Goal: Information Seeking & Learning: Learn about a topic

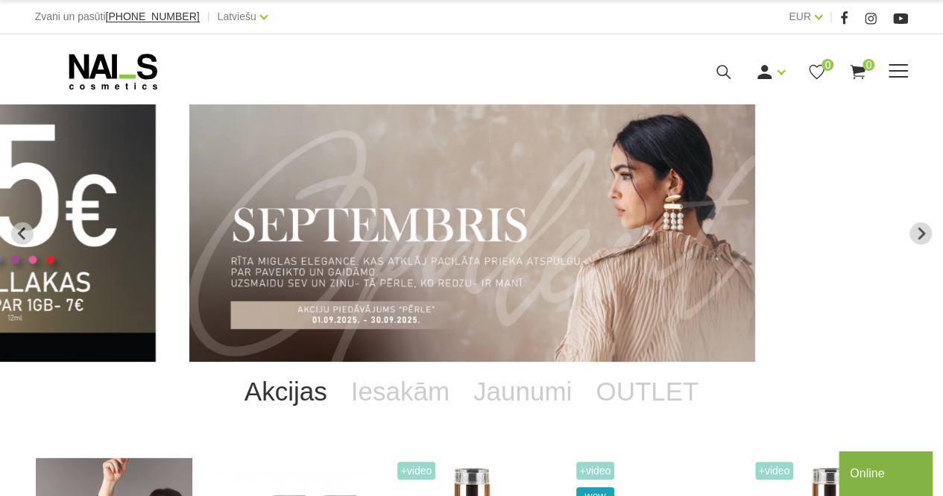
click at [727, 78] on icon at bounding box center [723, 72] width 19 height 19
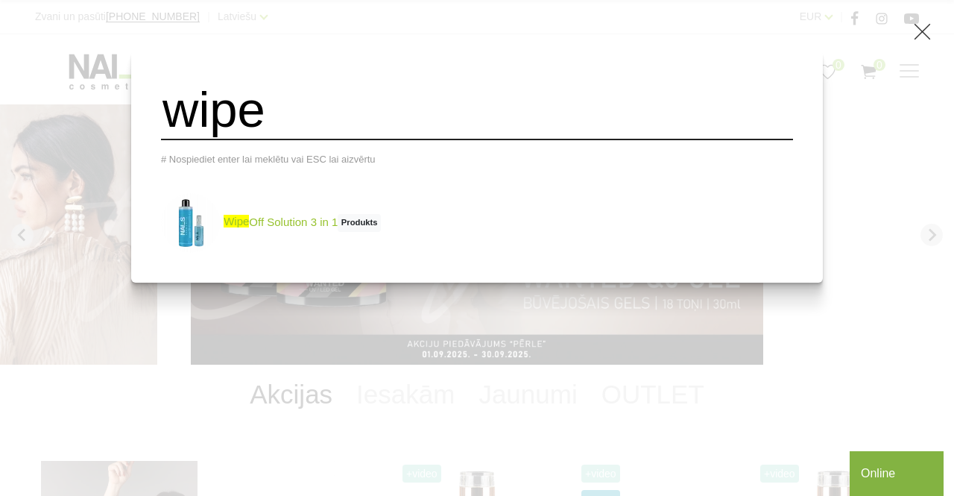
type input "wipe"
click at [338, 222] on link "wipe Off Solution 3 in 1 Produkts" at bounding box center [271, 223] width 220 height 60
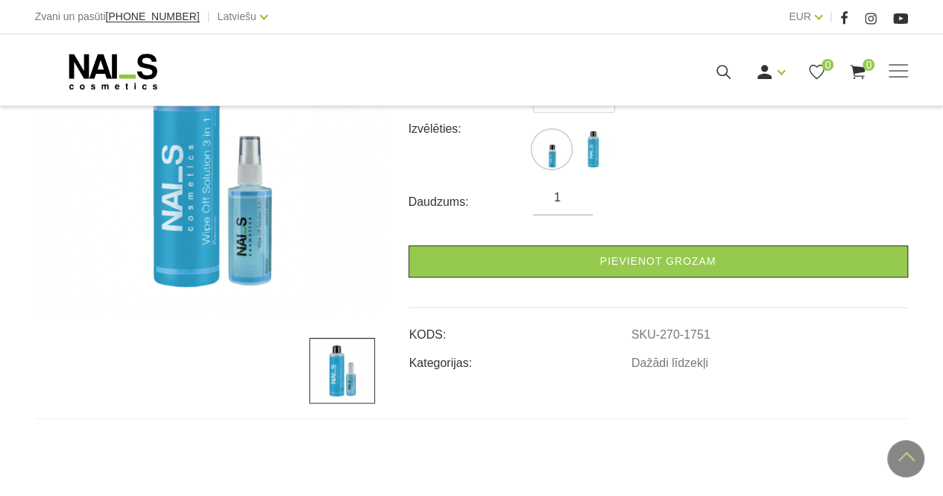
scroll to position [286, 0]
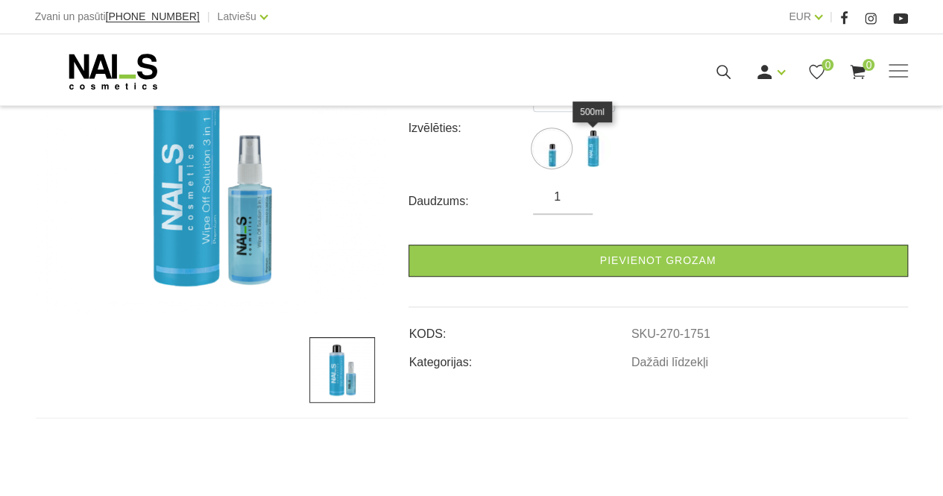
click at [590, 155] on img at bounding box center [592, 148] width 37 height 37
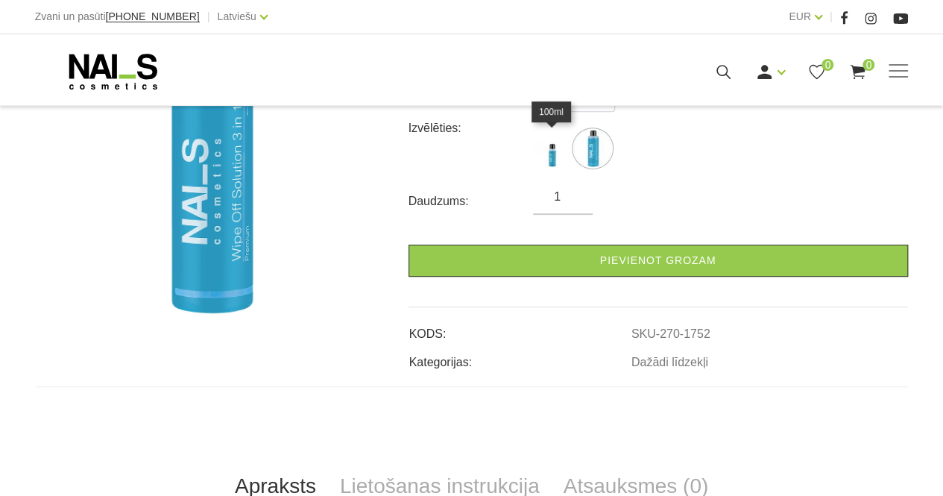
click at [552, 159] on img at bounding box center [551, 148] width 37 height 37
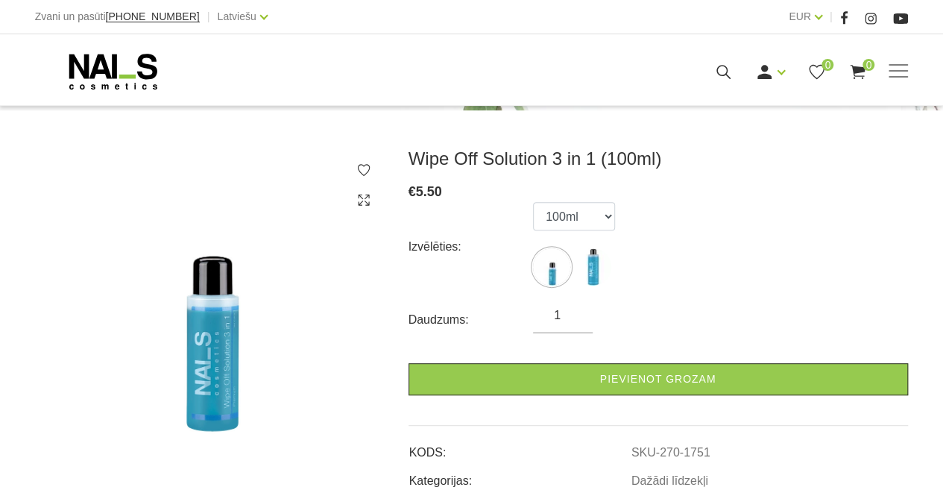
scroll to position [167, 0]
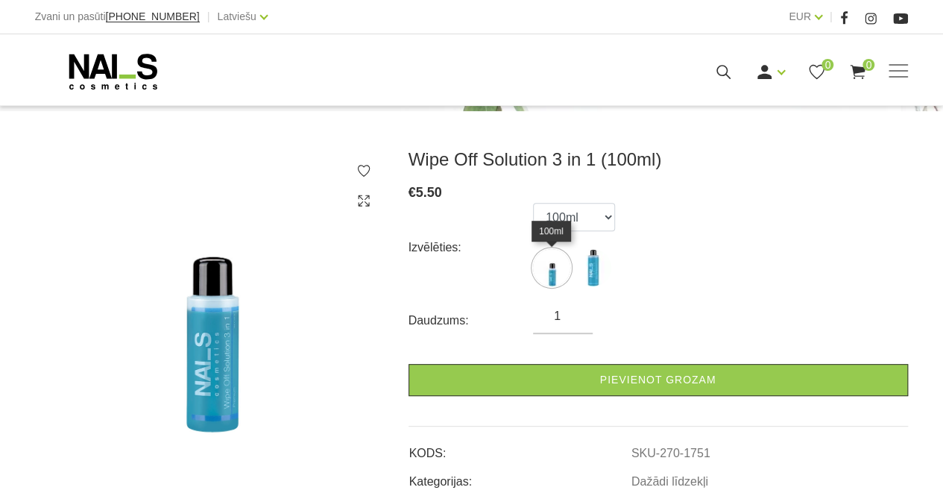
click at [550, 278] on img at bounding box center [551, 267] width 37 height 37
click at [658, 274] on div "Izvēlēties: 100ml 500ml" at bounding box center [658, 247] width 499 height 89
click at [606, 263] on img at bounding box center [592, 267] width 37 height 37
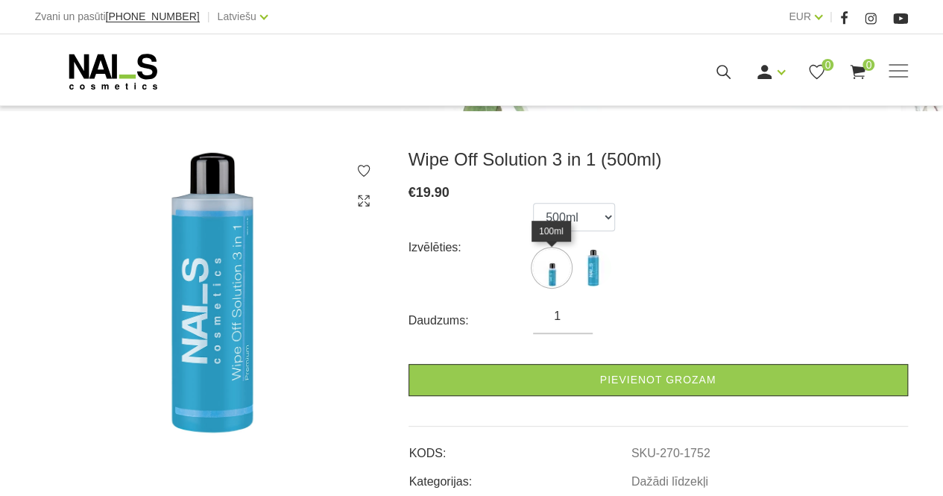
click at [552, 269] on img at bounding box center [551, 267] width 37 height 37
select select "1751"
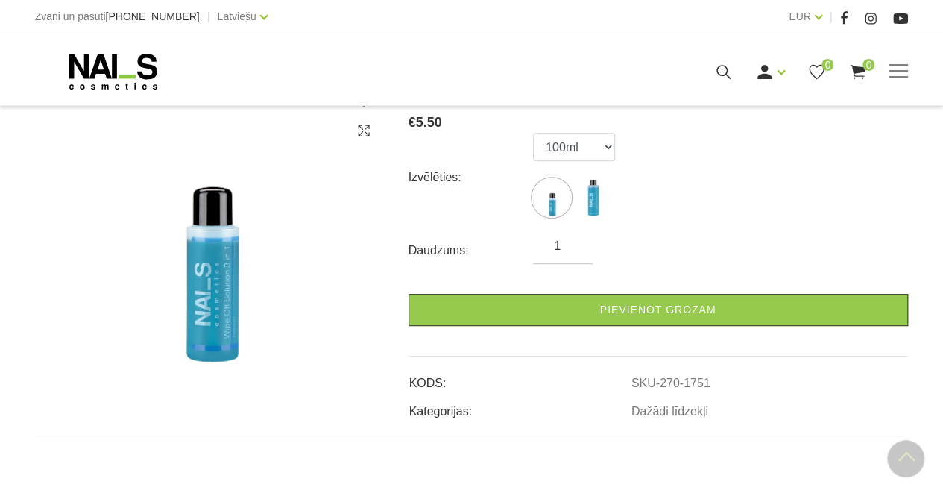
scroll to position [231, 0]
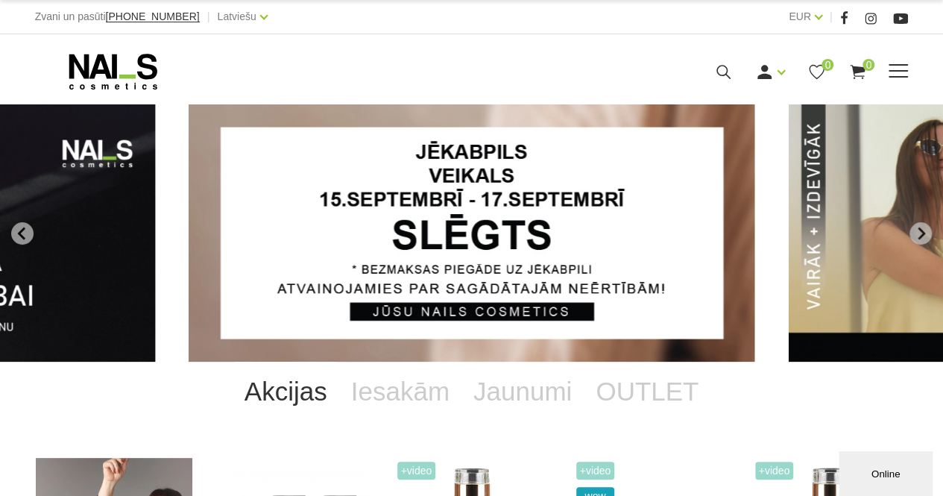
click at [725, 74] on use at bounding box center [723, 72] width 14 height 14
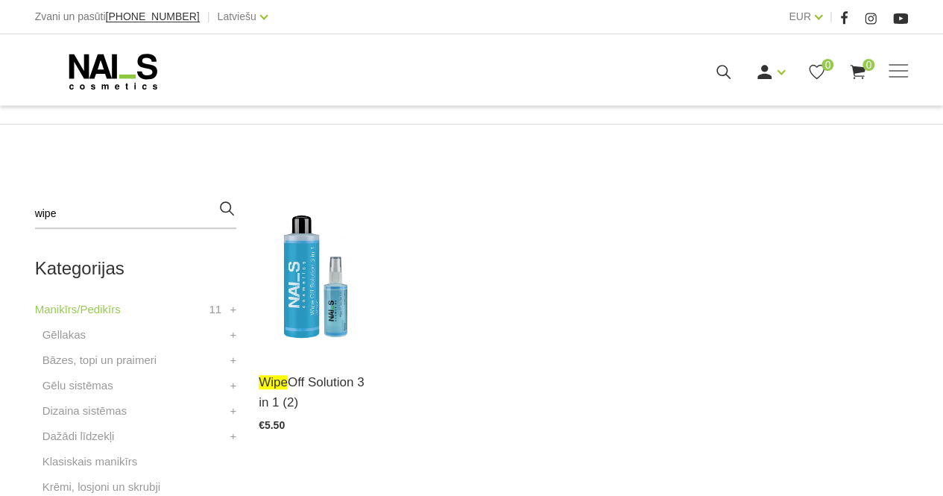
scroll to position [282, 0]
click at [312, 240] on img at bounding box center [315, 275] width 112 height 154
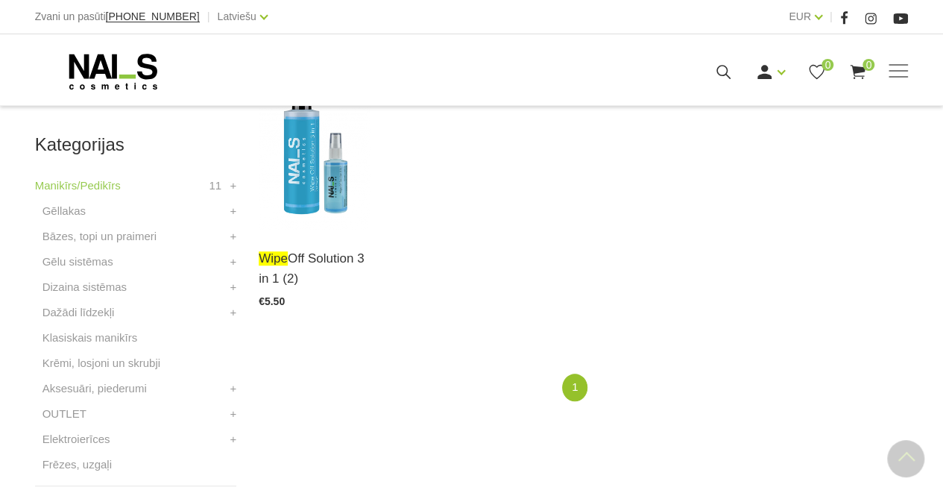
scroll to position [405, 0]
click at [75, 205] on link "Gēllakas" at bounding box center [63, 210] width 43 height 18
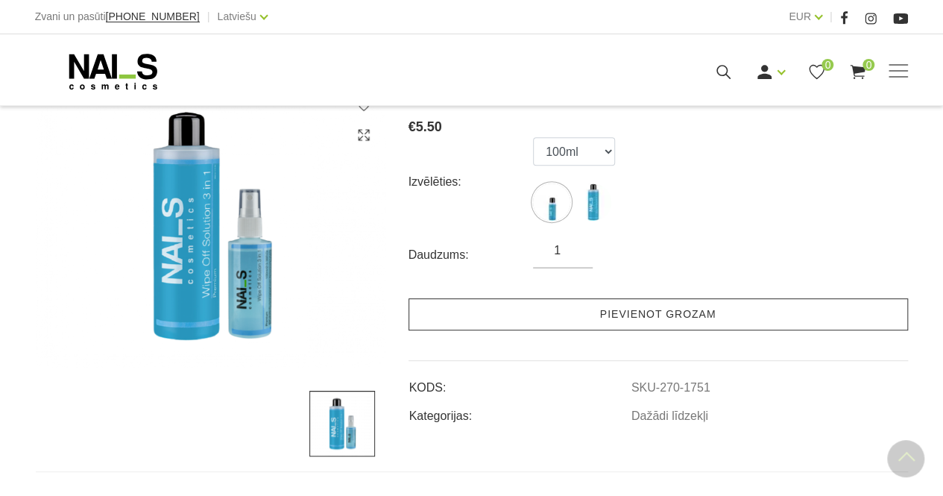
scroll to position [231, 0]
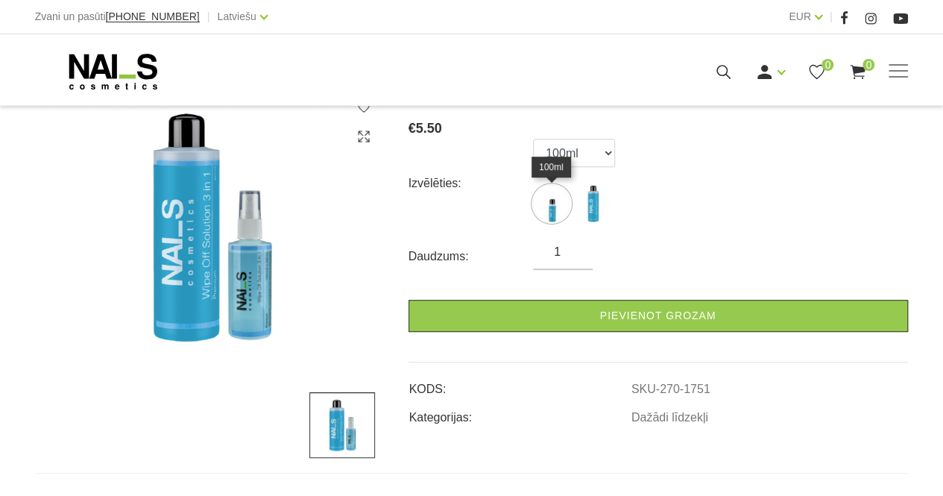
click at [558, 201] on img at bounding box center [551, 203] width 37 height 37
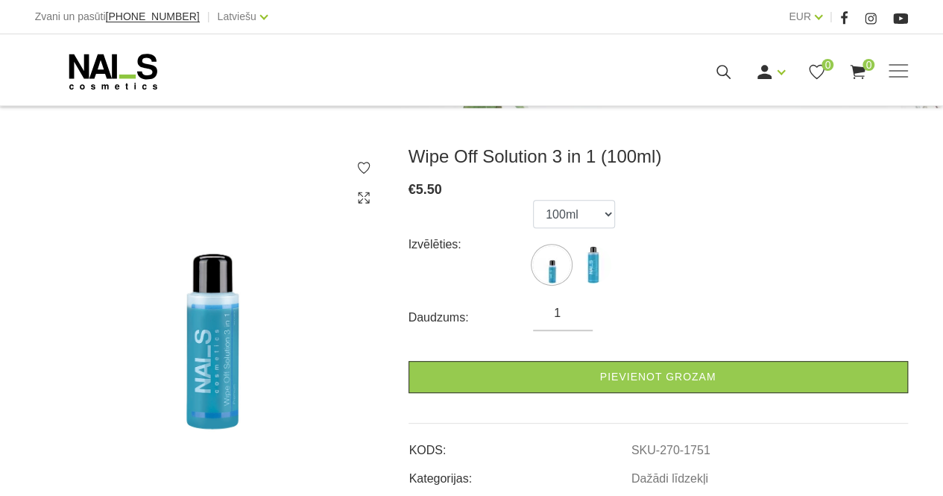
scroll to position [0, 0]
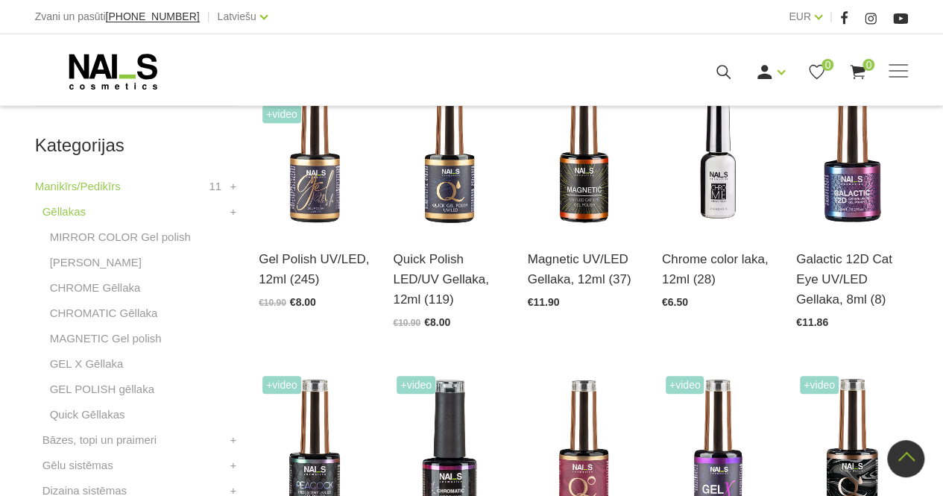
scroll to position [390, 0]
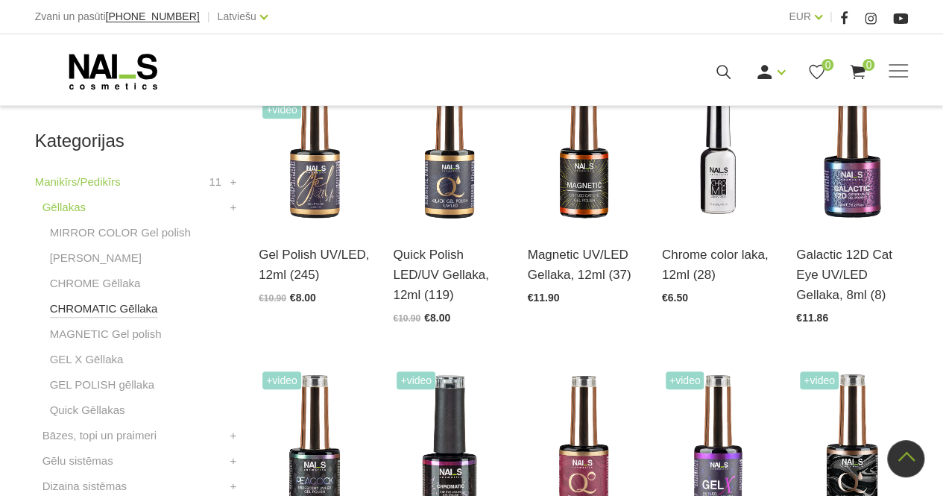
click at [130, 305] on link "CHROMATIC Gēllaka" at bounding box center [104, 309] width 108 height 18
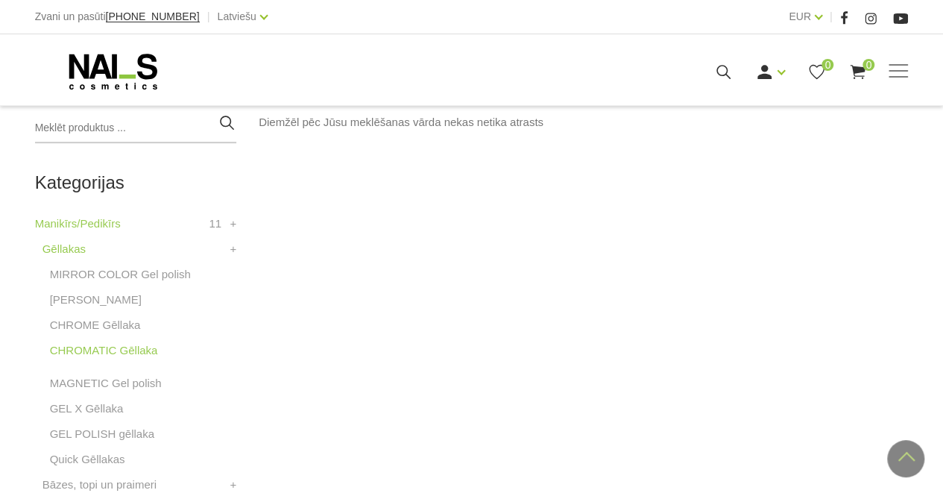
scroll to position [350, 0]
click at [140, 381] on link "MAGNETIC Gel polish" at bounding box center [106, 381] width 112 height 18
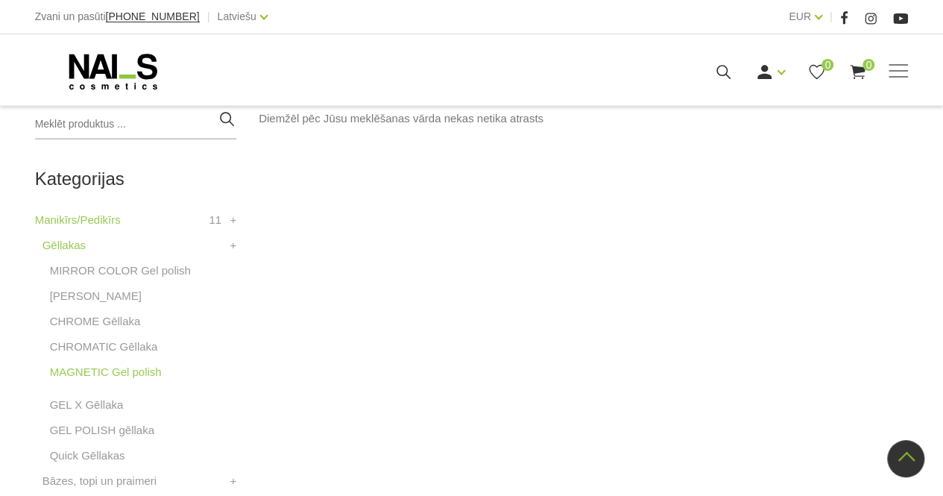
scroll to position [350, 0]
click at [110, 315] on link "CHROME Gēllaka" at bounding box center [95, 323] width 91 height 18
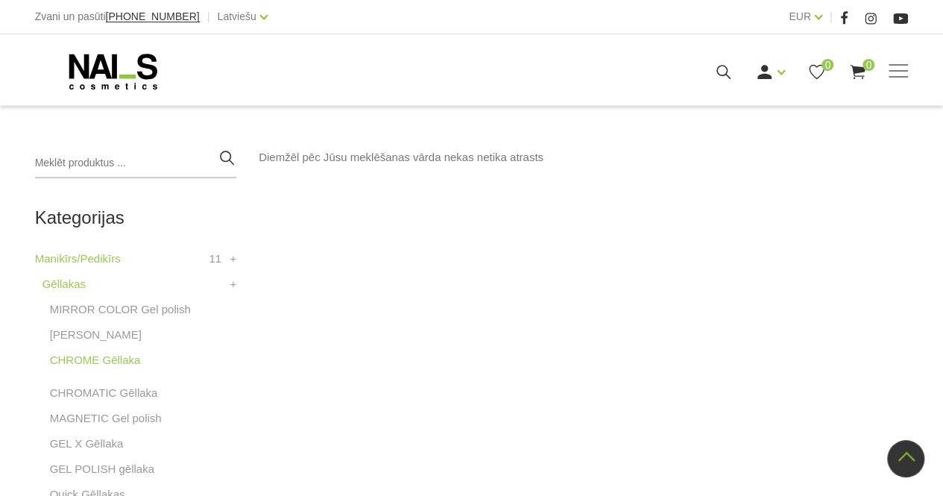
scroll to position [314, 0]
click at [69, 283] on link "Gēllakas" at bounding box center [63, 283] width 43 height 18
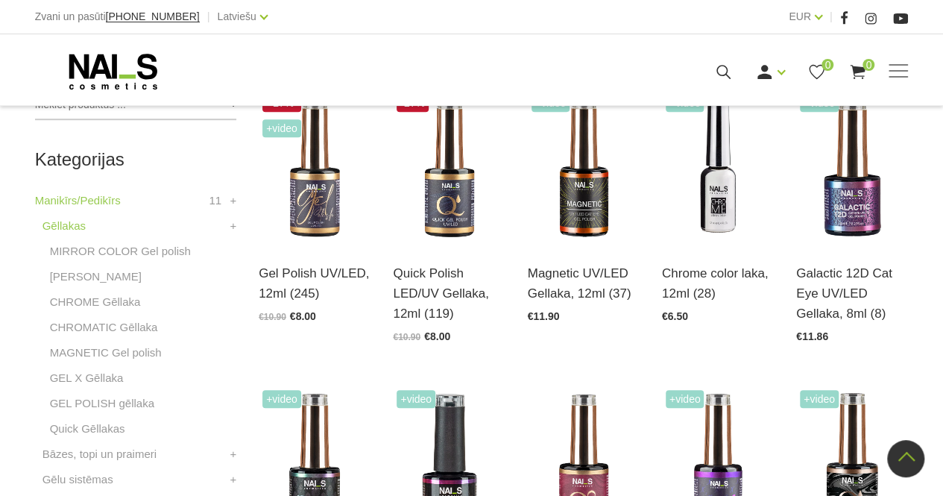
scroll to position [371, 0]
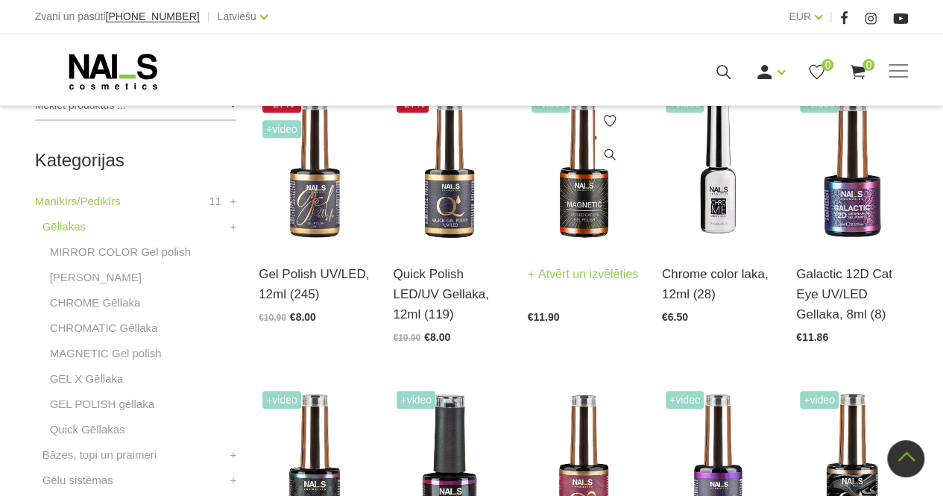
click at [579, 204] on img at bounding box center [584, 168] width 112 height 154
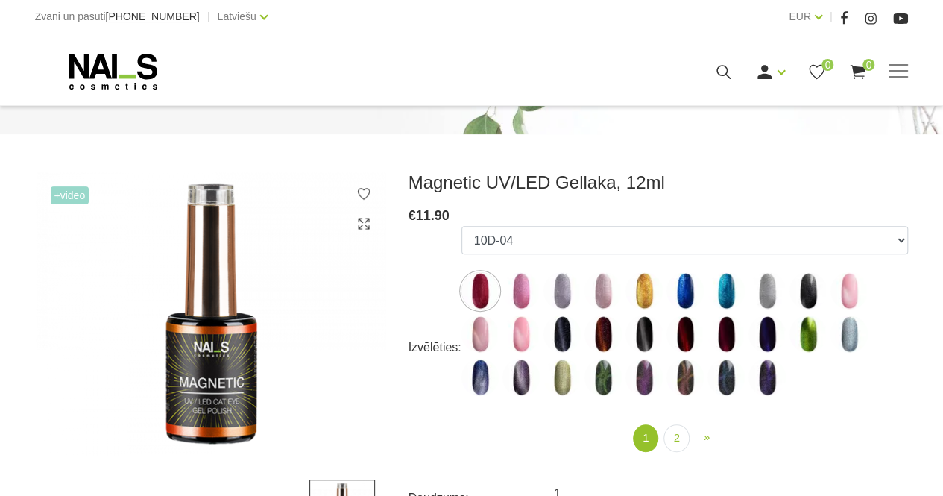
scroll to position [146, 0]
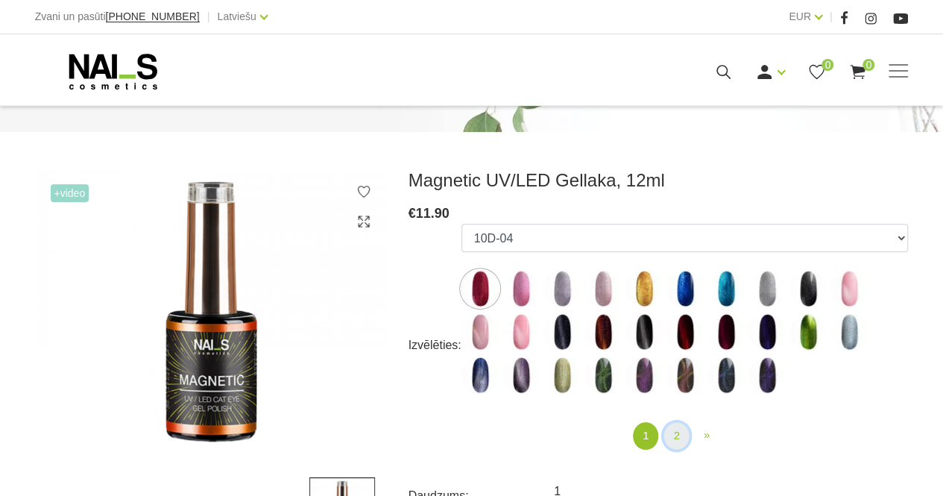
click at [682, 437] on link "2" at bounding box center [675, 436] width 25 height 28
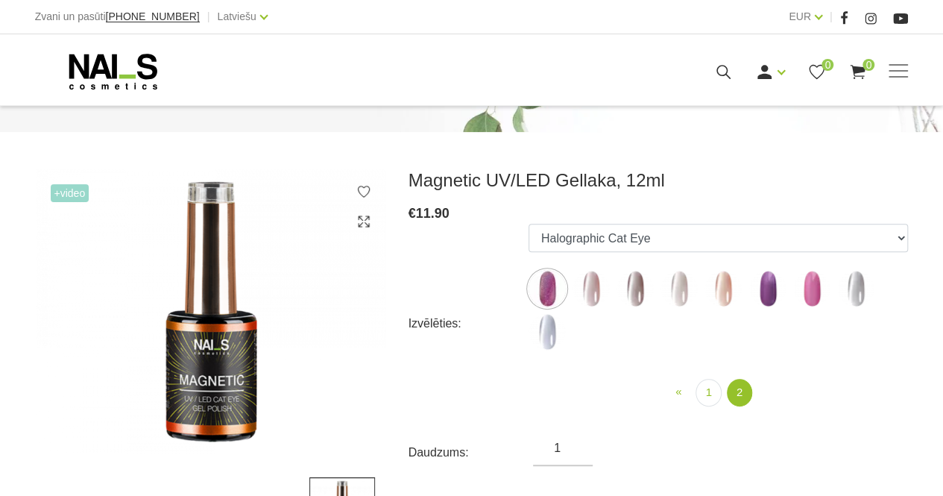
click at [687, 297] on img at bounding box center [679, 288] width 37 height 37
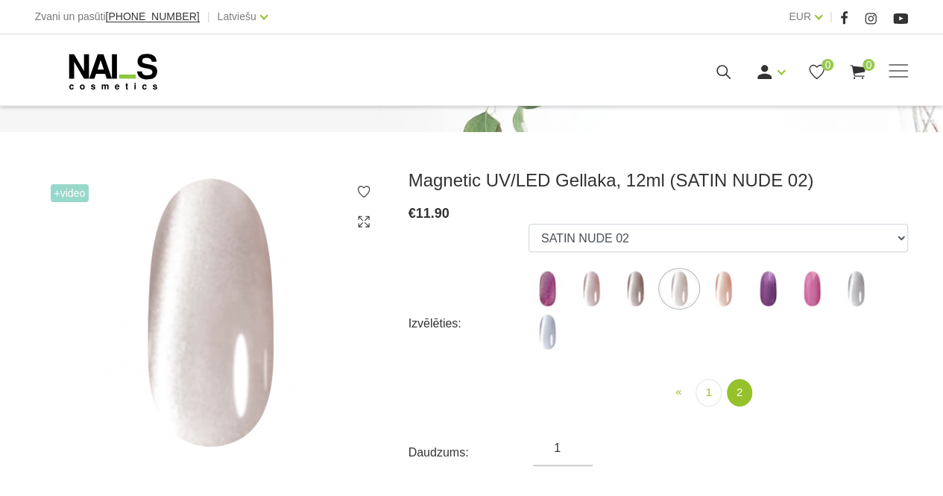
click at [853, 306] on img at bounding box center [855, 288] width 37 height 37
select select "6297"
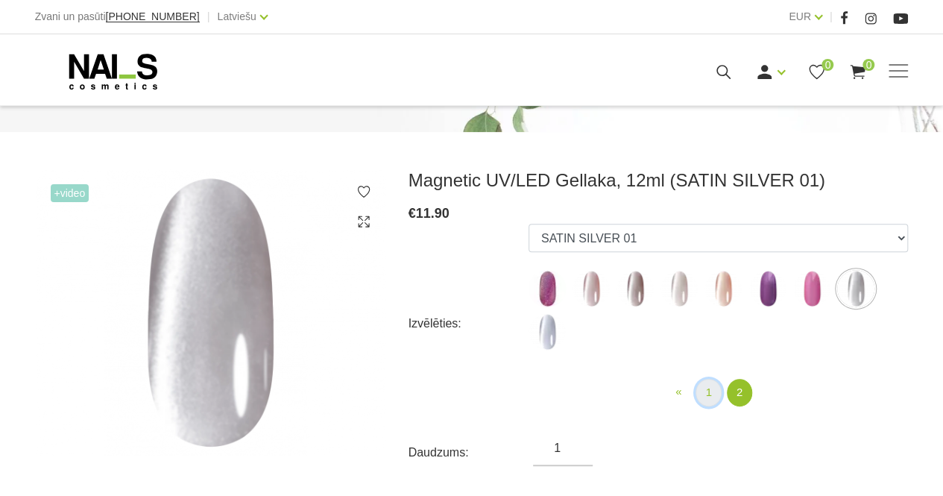
click at [708, 398] on link "1" at bounding box center [708, 393] width 25 height 28
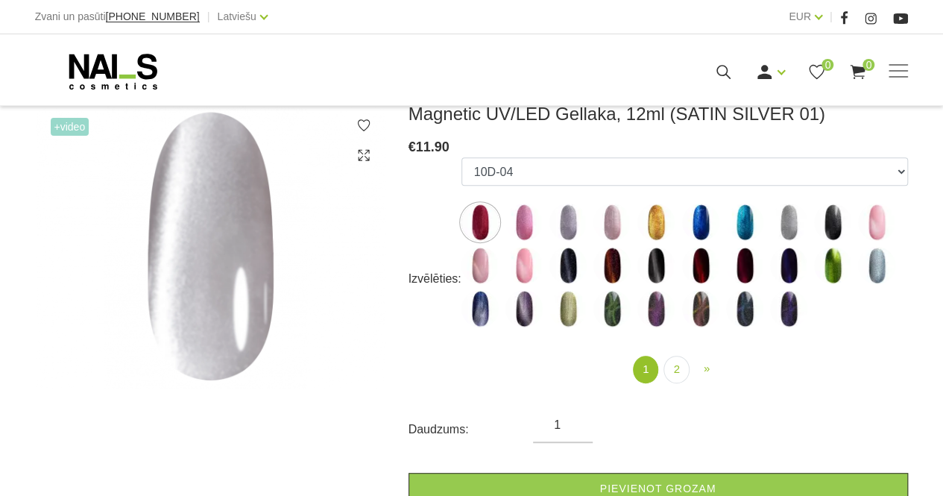
scroll to position [213, 0]
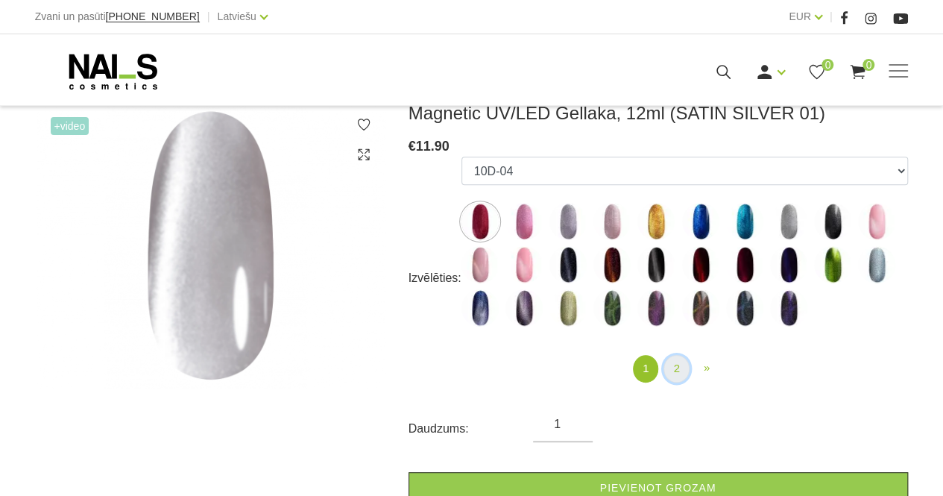
click at [679, 369] on link "2" at bounding box center [675, 369] width 25 height 28
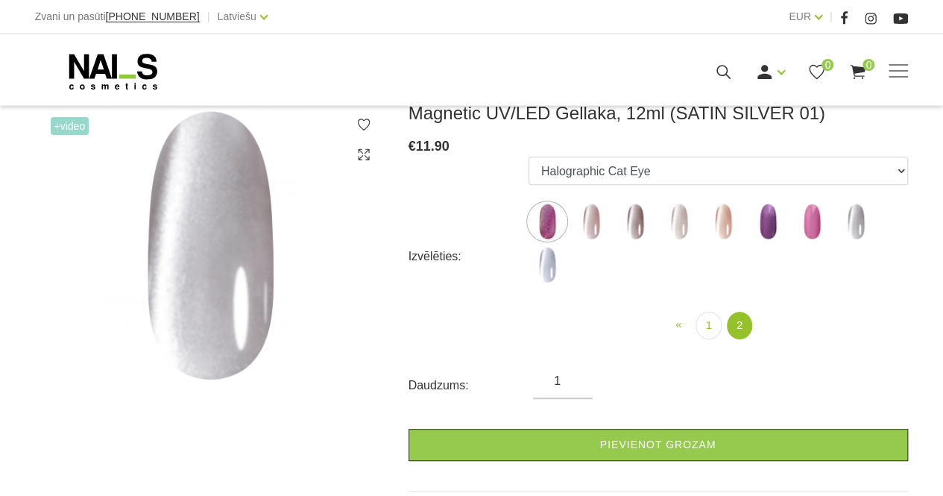
click at [550, 265] on img at bounding box center [547, 264] width 37 height 37
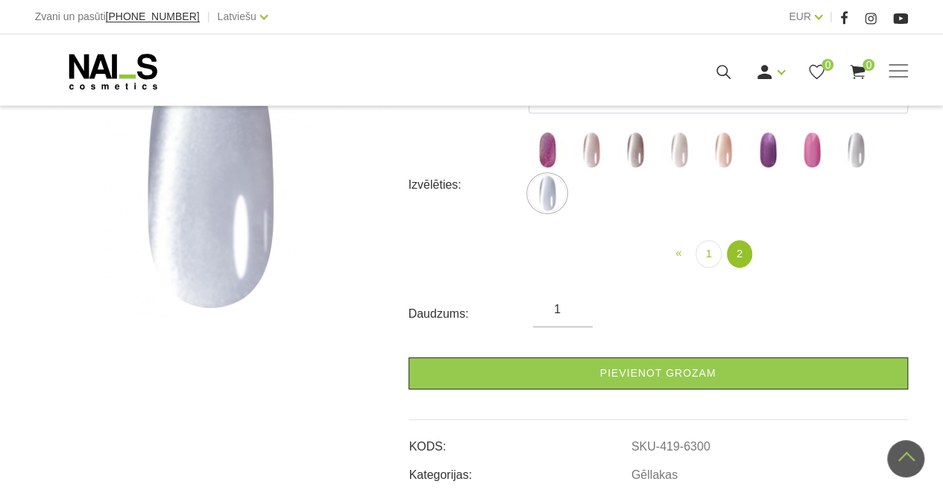
scroll to position [244, 0]
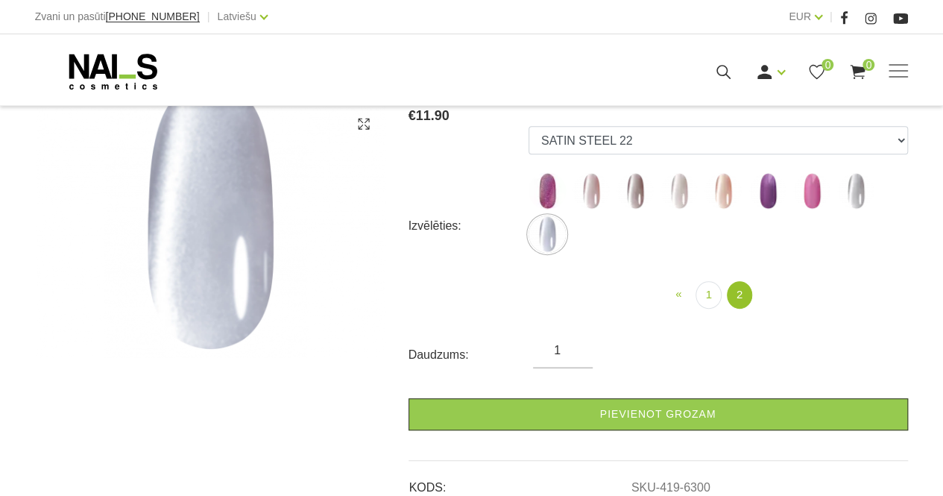
click at [860, 201] on img at bounding box center [855, 190] width 37 height 37
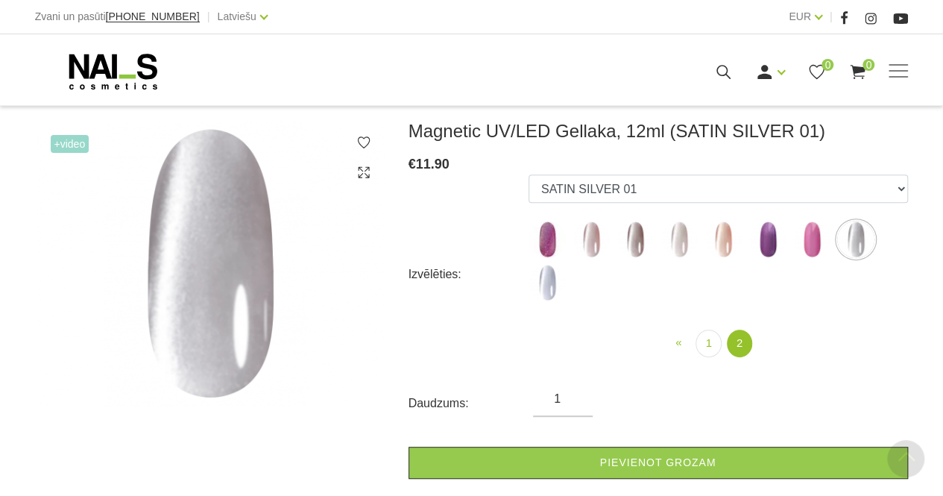
scroll to position [168, 0]
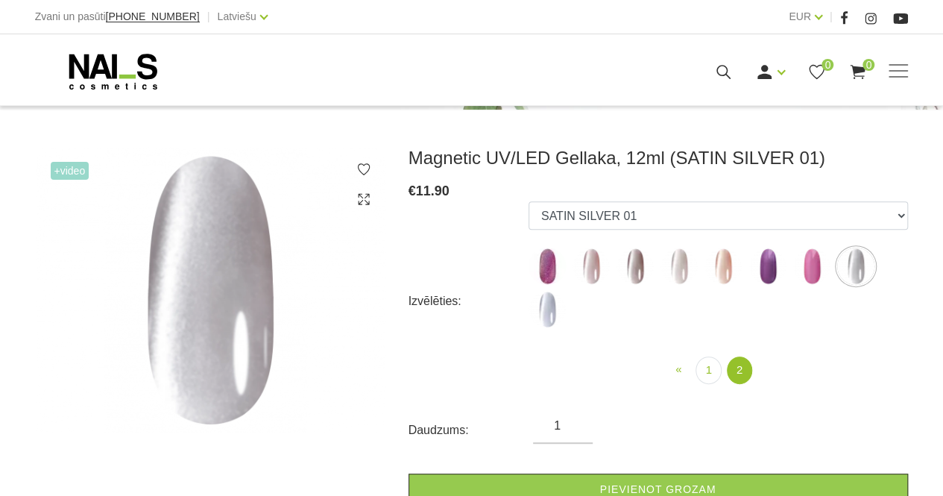
click at [681, 264] on img at bounding box center [679, 266] width 37 height 37
select select "6298"
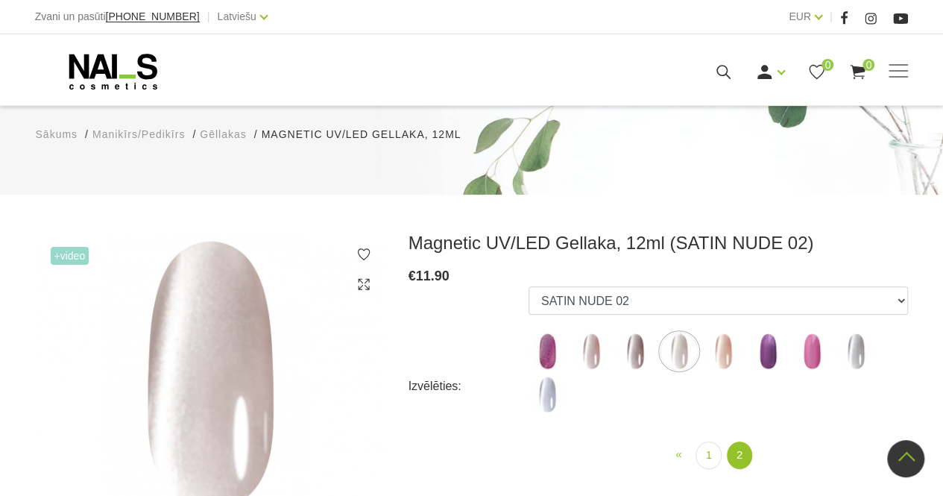
scroll to position [0, 0]
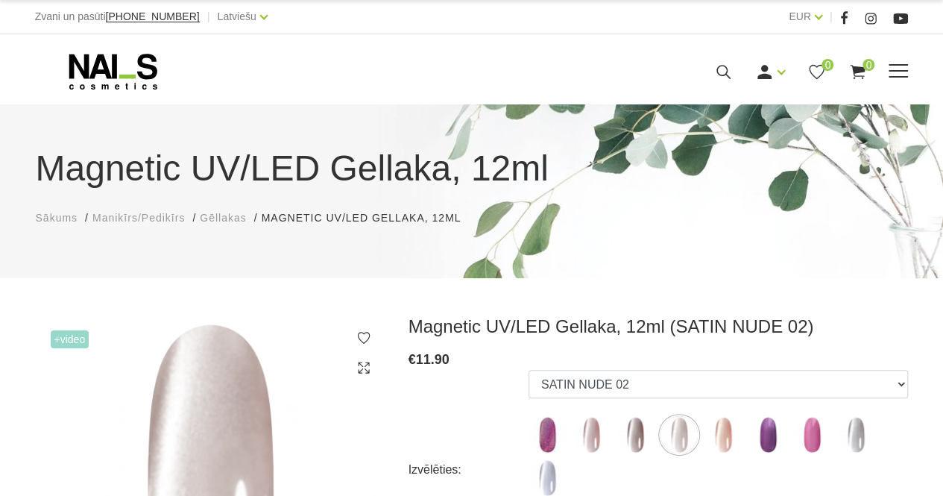
click at [905, 74] on span at bounding box center [898, 71] width 19 height 15
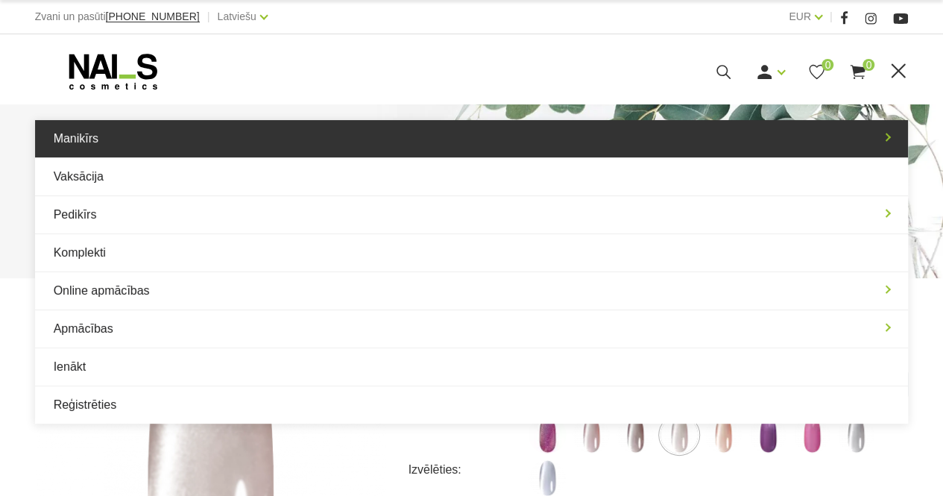
click at [303, 141] on link "Manikīrs" at bounding box center [472, 138] width 874 height 37
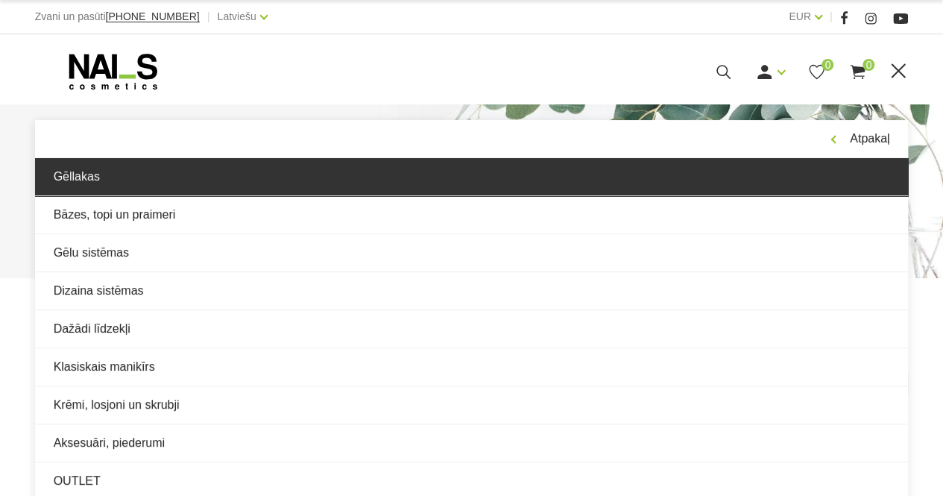
click at [88, 189] on link "Gēllakas" at bounding box center [472, 176] width 874 height 37
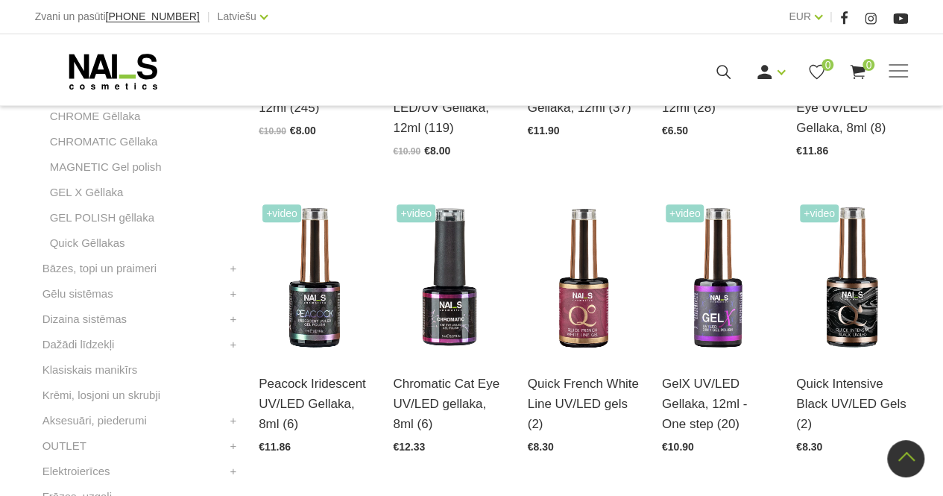
scroll to position [588, 0]
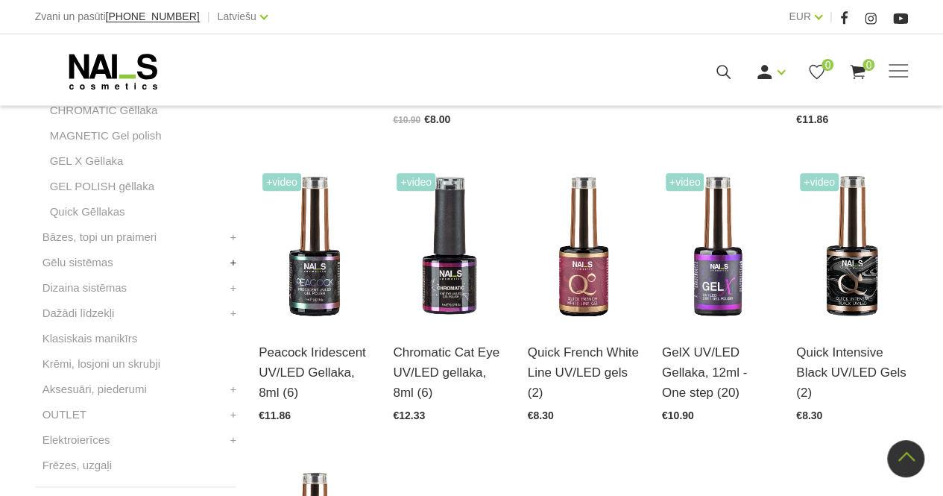
click at [231, 263] on link "+" at bounding box center [233, 262] width 7 height 18
click at [232, 336] on link "+" at bounding box center [233, 339] width 7 height 18
click at [233, 391] on link "+" at bounding box center [233, 389] width 7 height 18
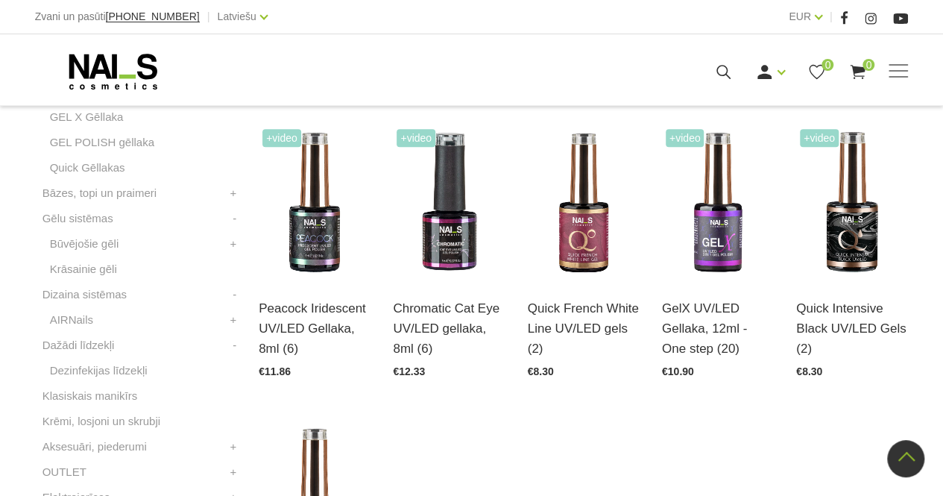
scroll to position [633, 0]
click at [125, 367] on link "Dezinfekijas līdzekļi" at bounding box center [99, 370] width 98 height 18
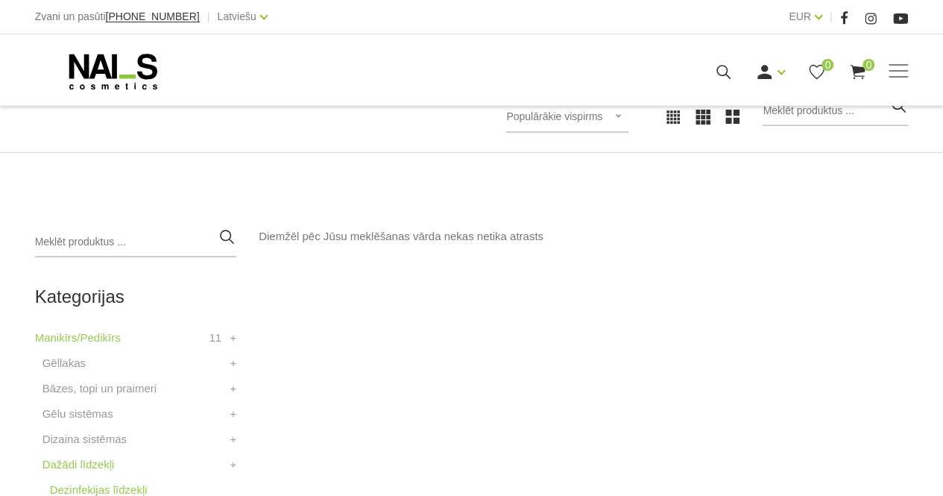
scroll to position [235, 0]
click at [89, 461] on link "Dažādi līdzekļi" at bounding box center [78, 464] width 72 height 18
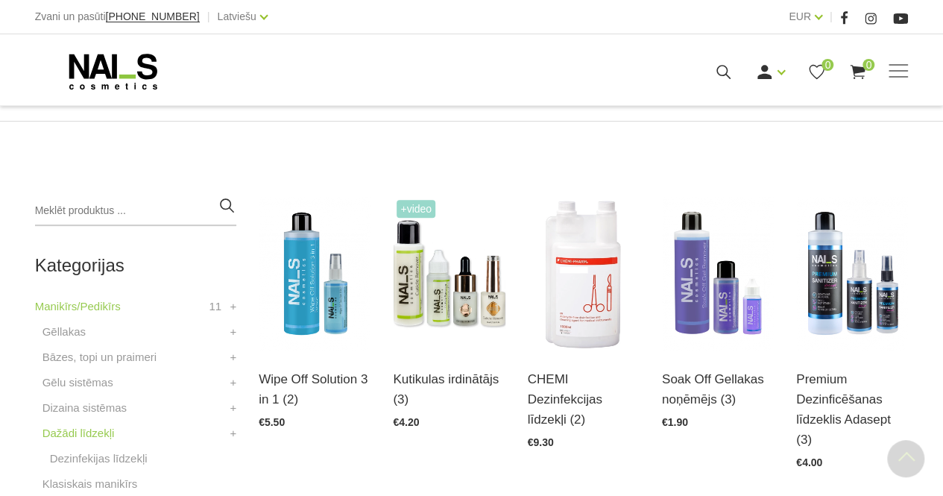
scroll to position [265, 0]
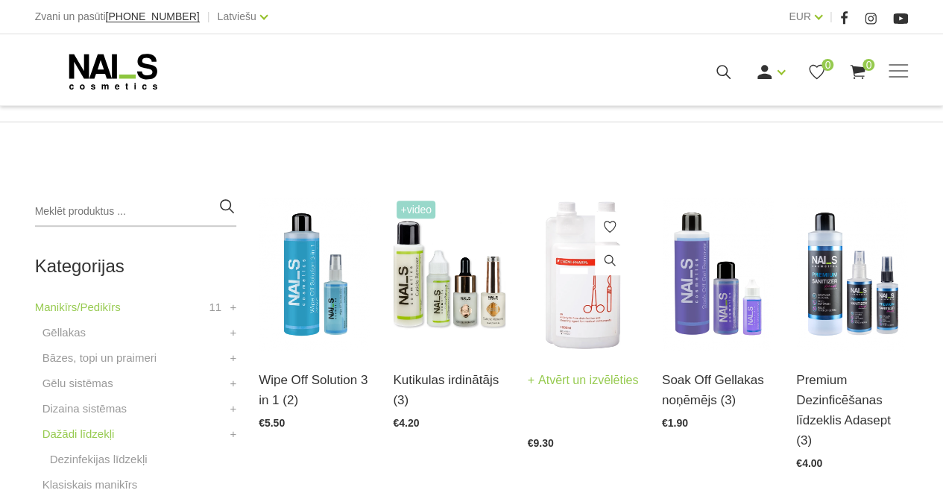
click at [573, 267] on img at bounding box center [584, 274] width 112 height 154
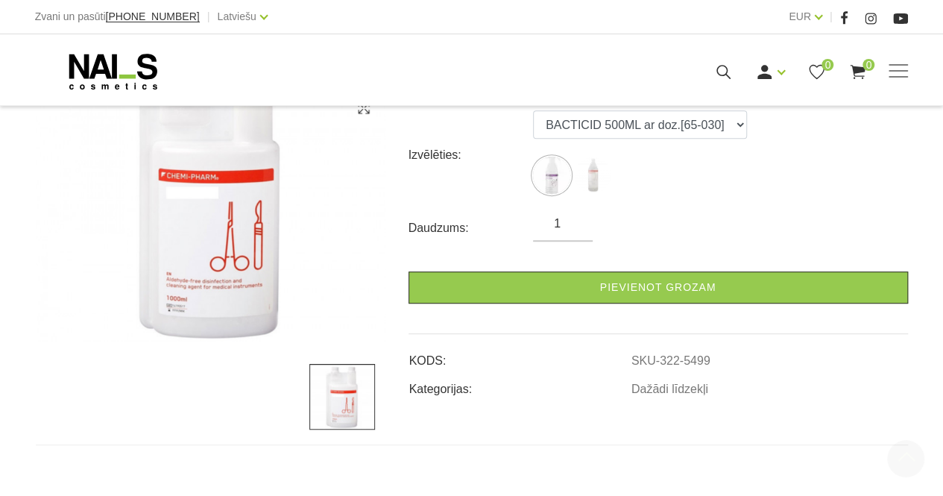
scroll to position [259, 0]
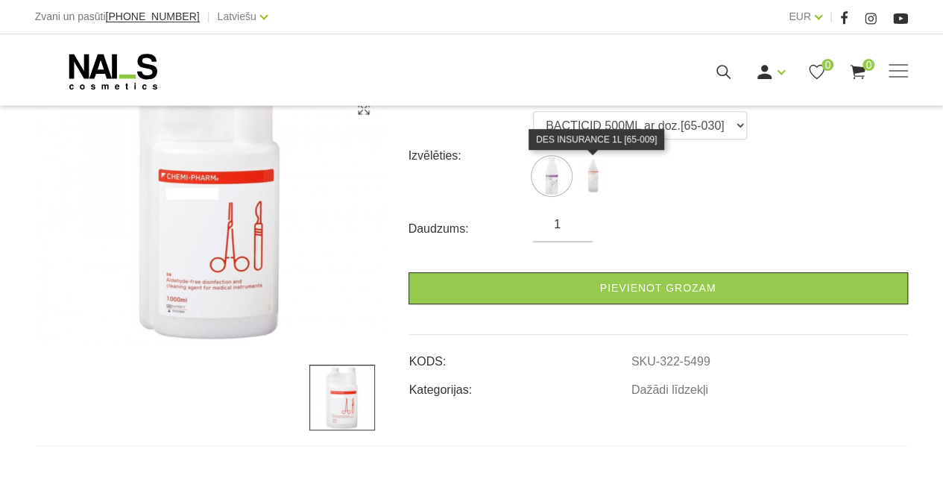
click at [590, 177] on img at bounding box center [592, 175] width 37 height 37
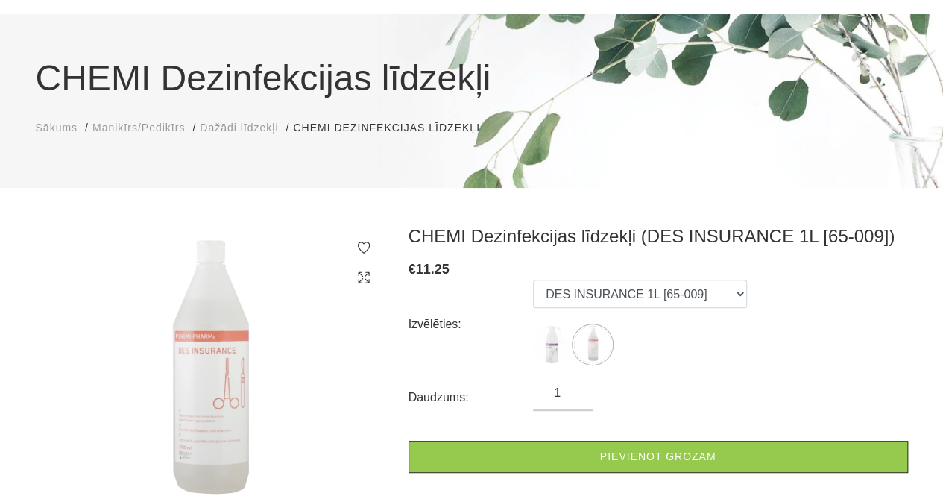
scroll to position [89, 0]
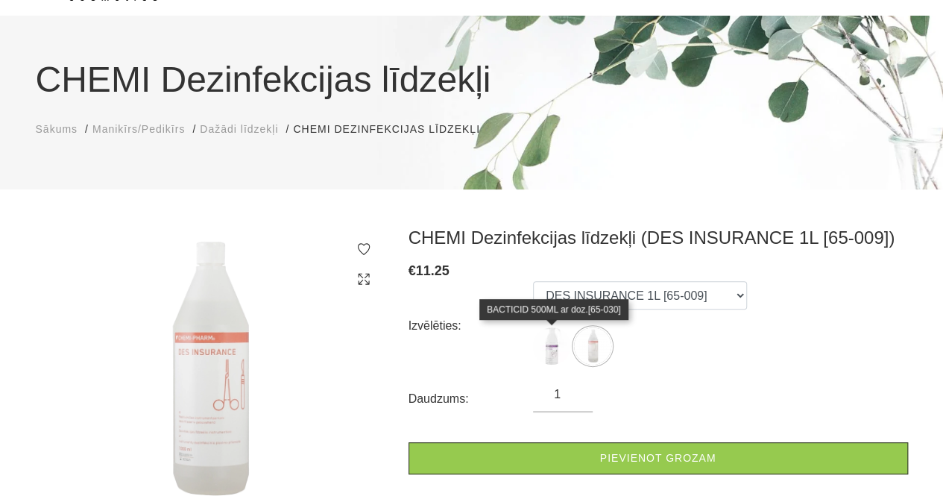
click at [557, 347] on img at bounding box center [551, 345] width 37 height 37
select select "5499"
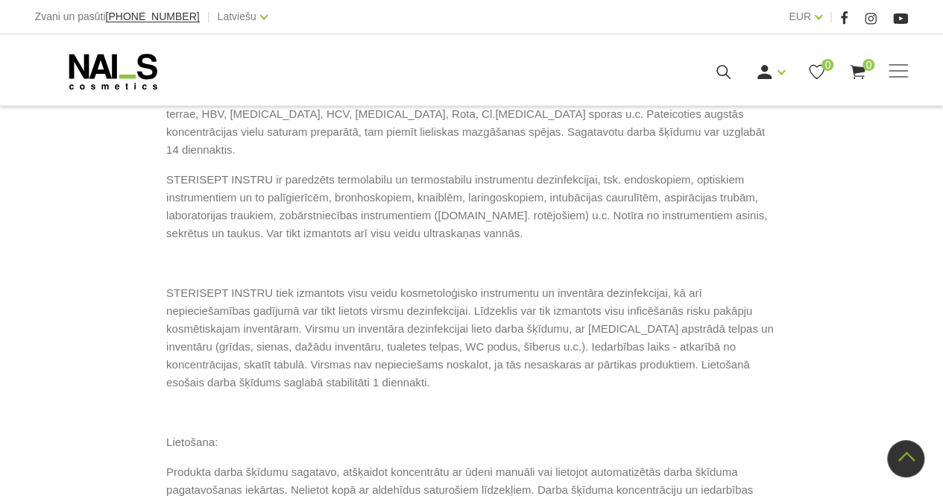
scroll to position [869, 0]
click at [643, 160] on p "STERISEPT INSTRU ir koncentrēts, aktīvi tīrošs, hloru, fenolu, aldehīdu un fosf…" at bounding box center [471, 105] width 611 height 107
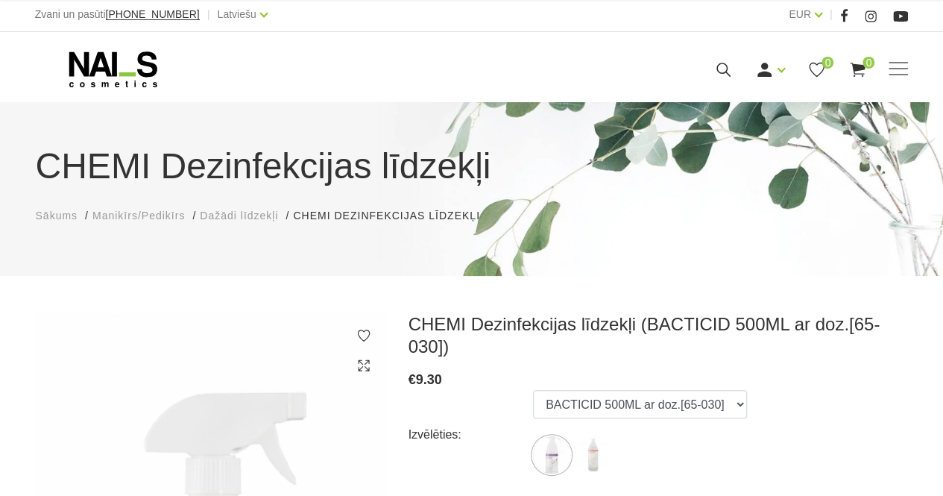
scroll to position [1, 0]
click at [904, 66] on span at bounding box center [898, 70] width 19 height 15
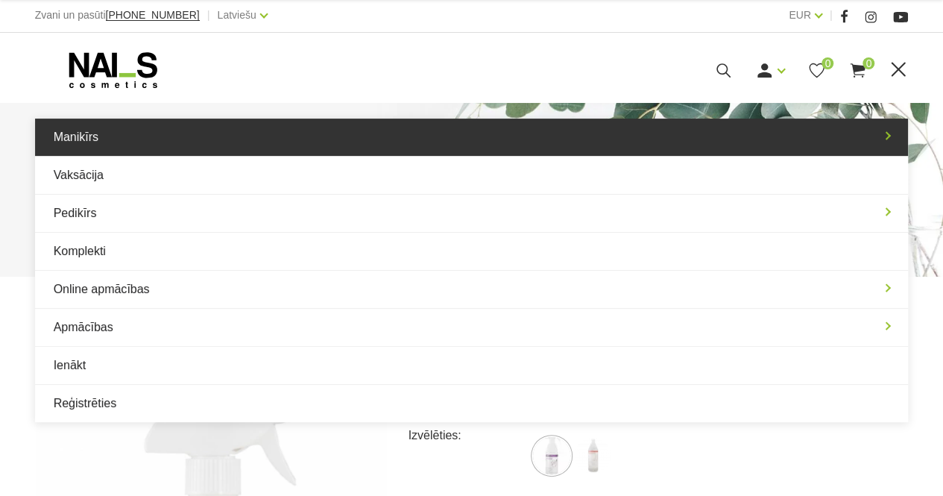
click at [325, 139] on link "Manikīrs" at bounding box center [472, 137] width 874 height 37
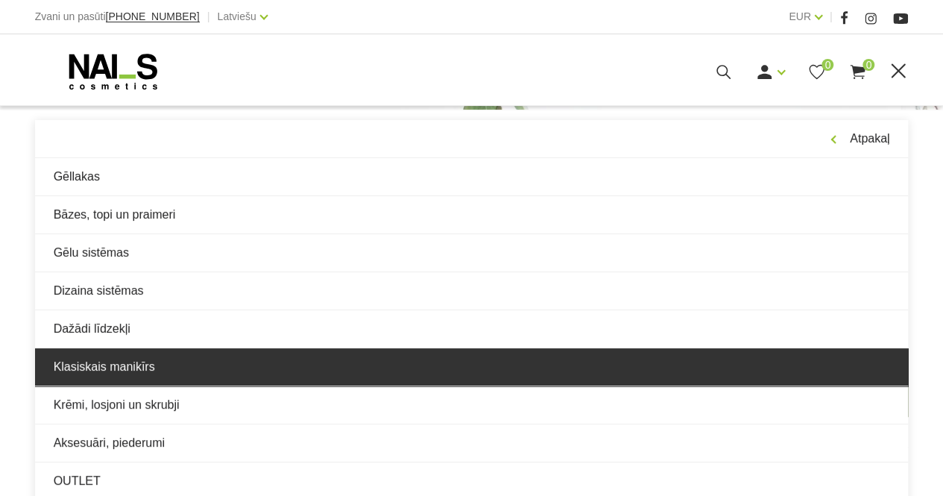
scroll to position [167, 0]
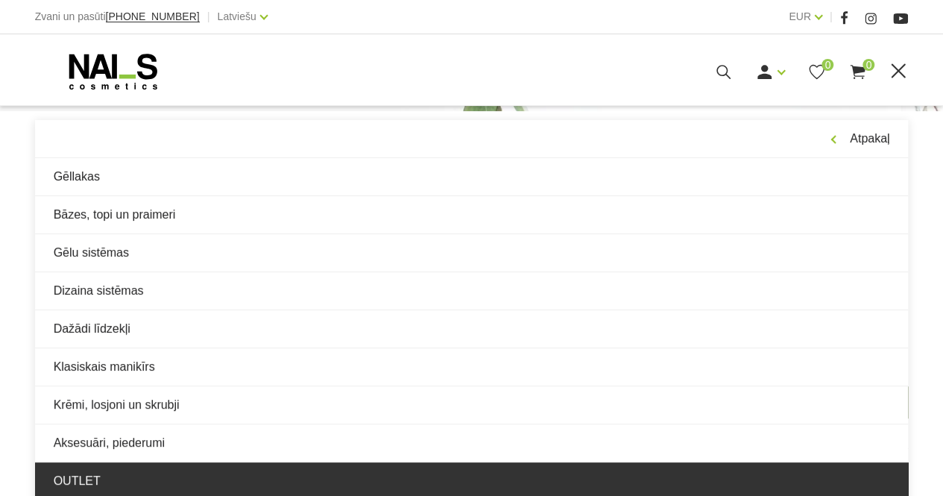
click at [89, 468] on link "OUTLET" at bounding box center [472, 480] width 874 height 37
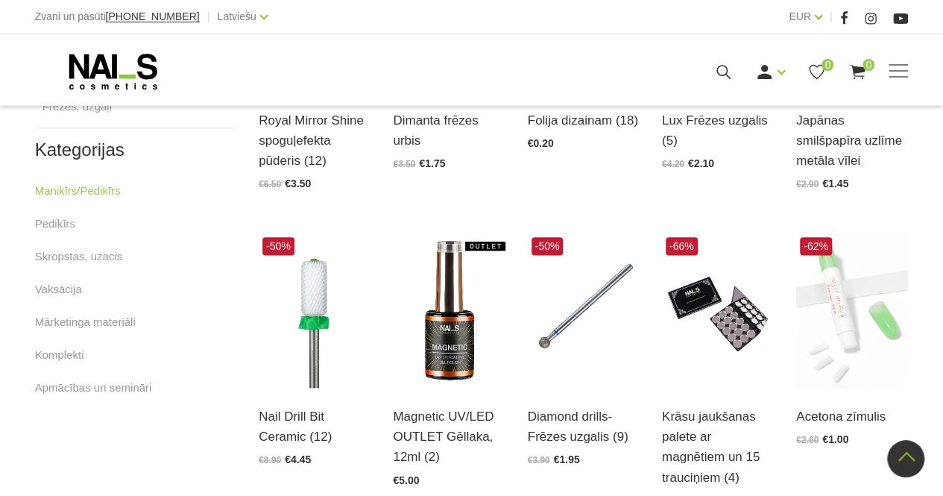
scroll to position [821, 0]
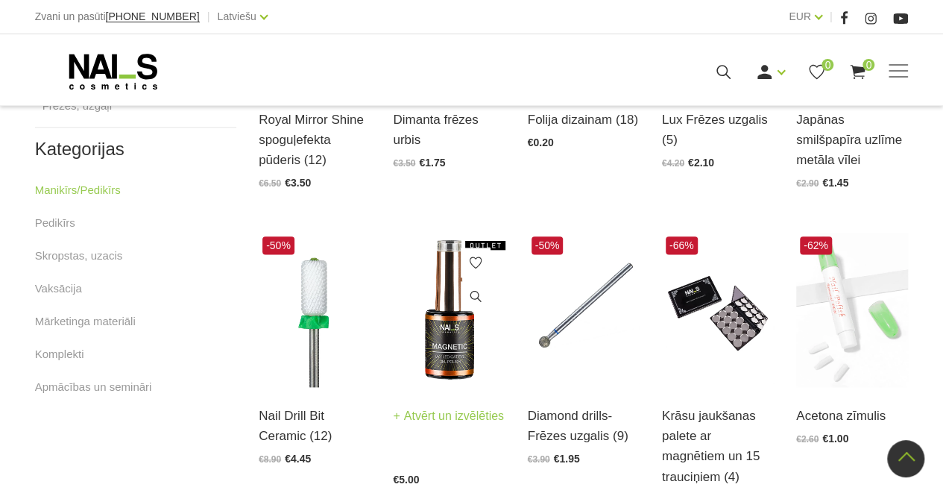
click at [434, 311] on img at bounding box center [449, 310] width 112 height 154
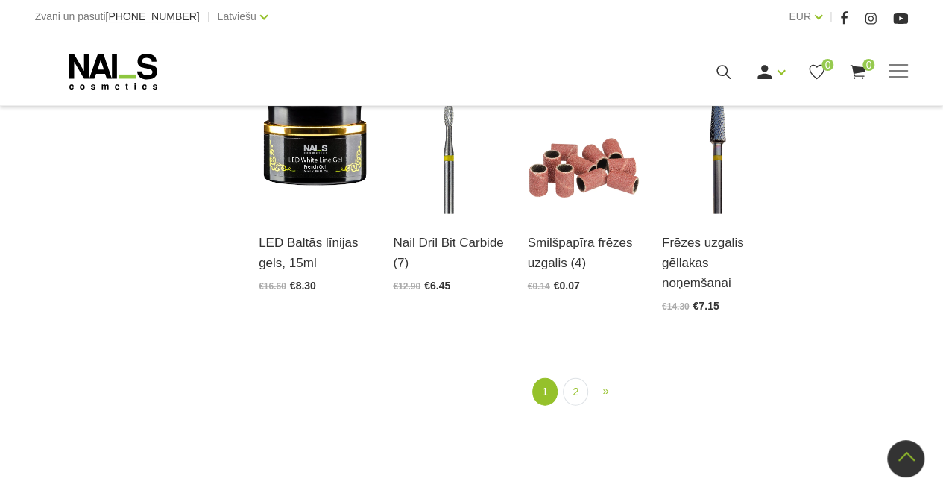
scroll to position [1606, 0]
click at [575, 383] on link "2" at bounding box center [575, 393] width 25 height 28
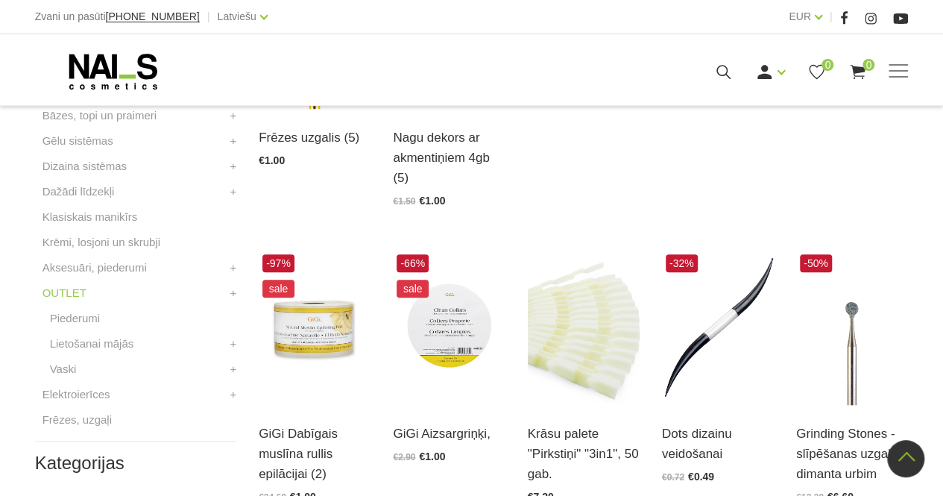
scroll to position [522, 0]
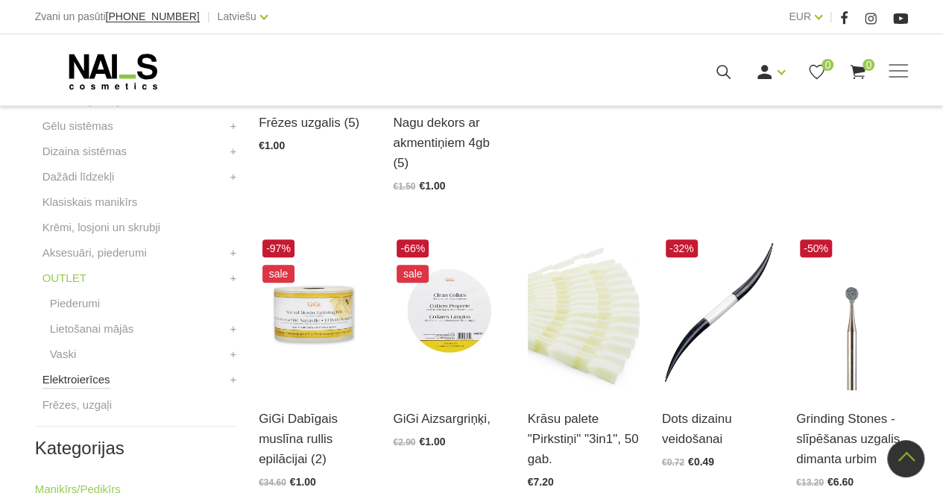
click at [95, 373] on link "Elektroierīces" at bounding box center [76, 380] width 68 height 18
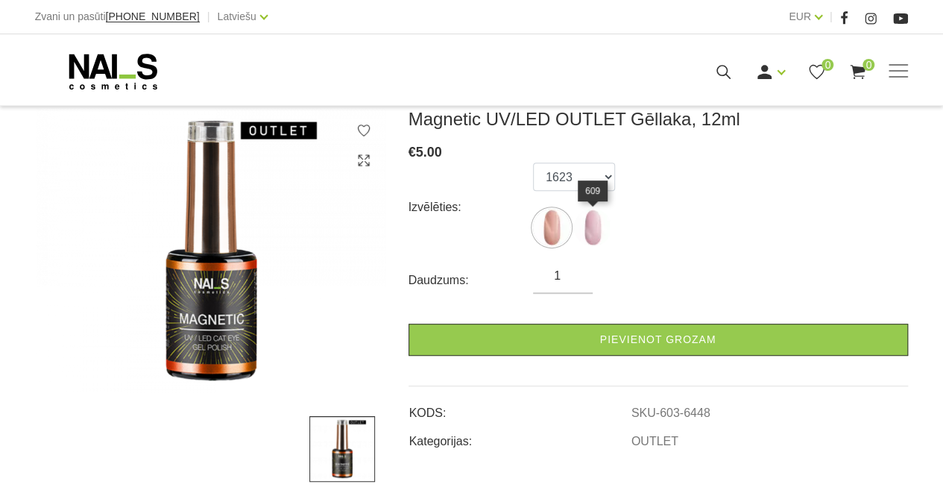
scroll to position [208, 0]
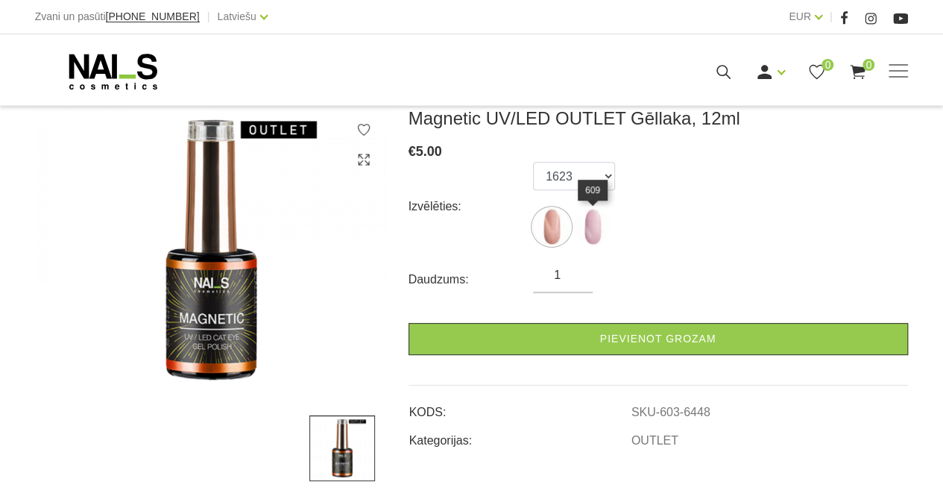
click at [596, 227] on img at bounding box center [592, 226] width 37 height 37
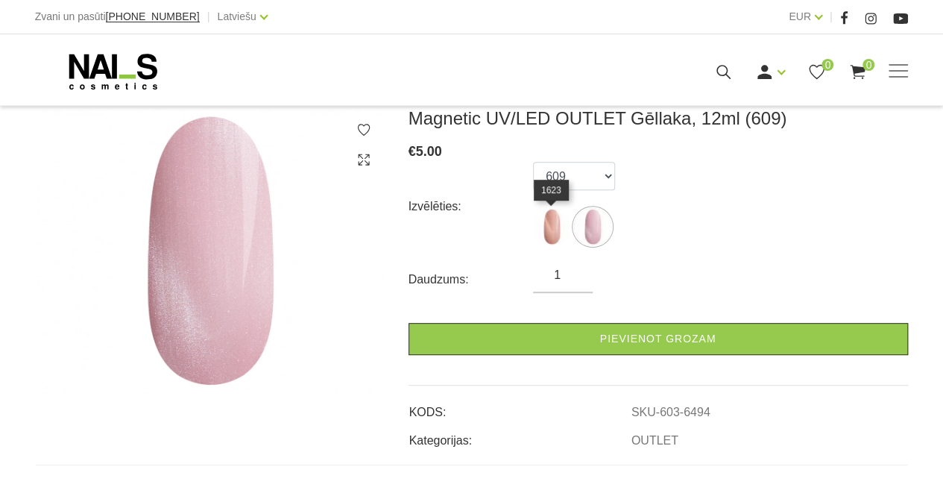
click at [547, 235] on img at bounding box center [551, 226] width 37 height 37
select select "6448"
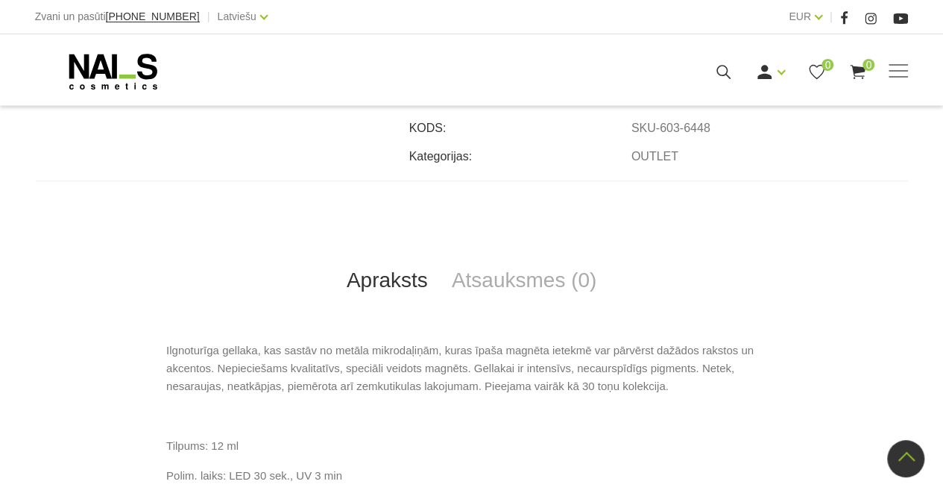
scroll to position [494, 0]
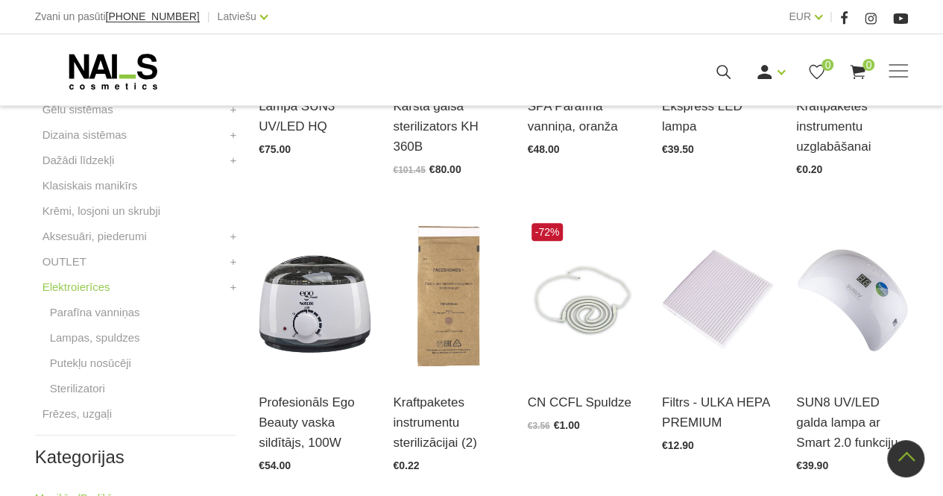
scroll to position [539, 0]
click at [107, 359] on link "Putekļu nosūcēji" at bounding box center [90, 362] width 81 height 18
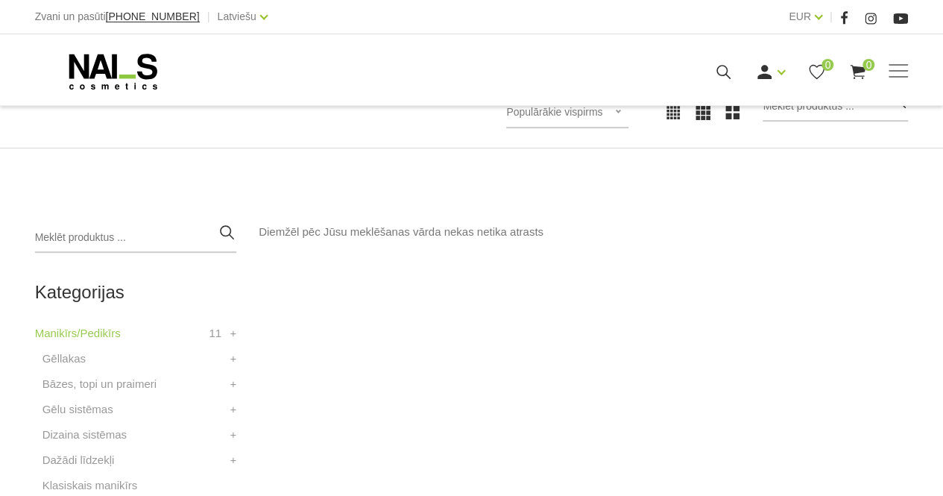
scroll to position [240, 0]
click at [67, 332] on link "Manikīrs/Pedikīrs" at bounding box center [78, 332] width 86 height 18
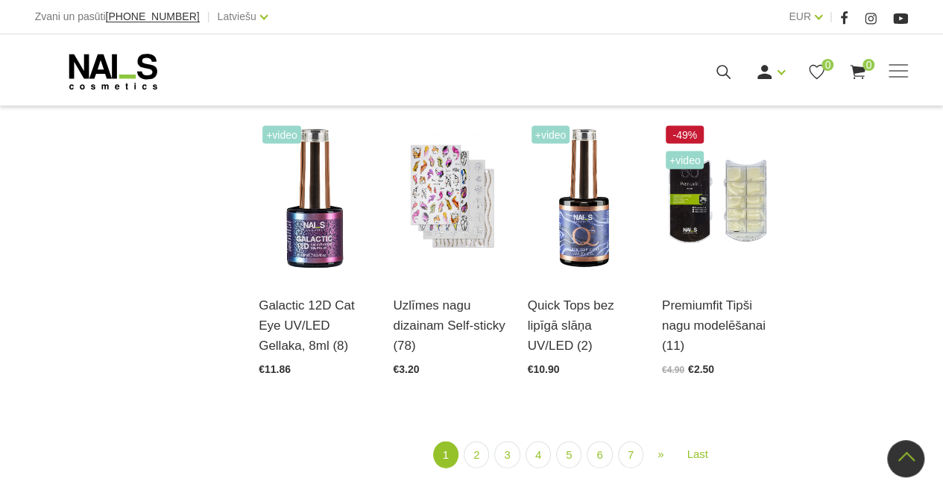
scroll to position [1604, 0]
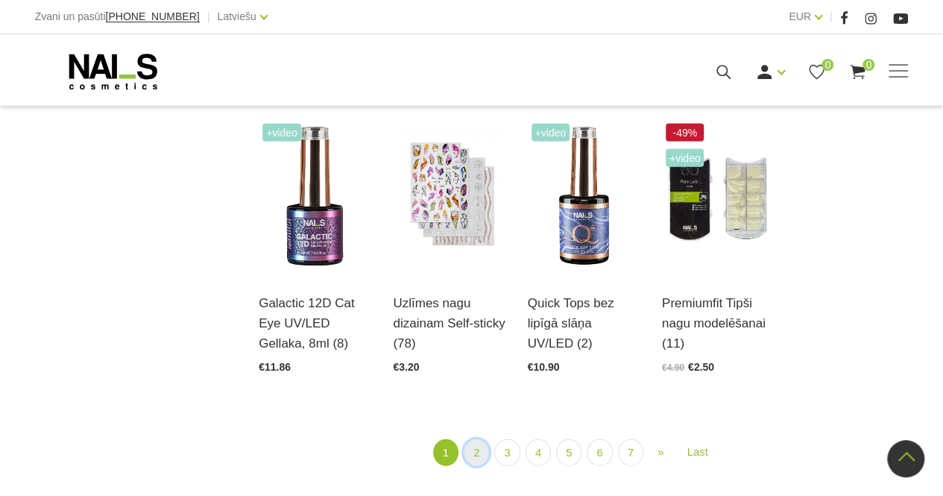
click at [483, 444] on link "2" at bounding box center [476, 453] width 25 height 28
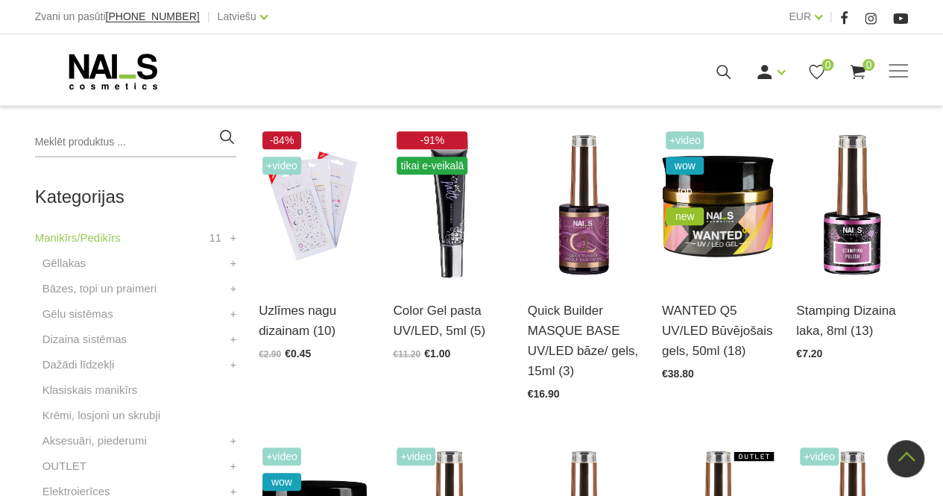
scroll to position [353, 0]
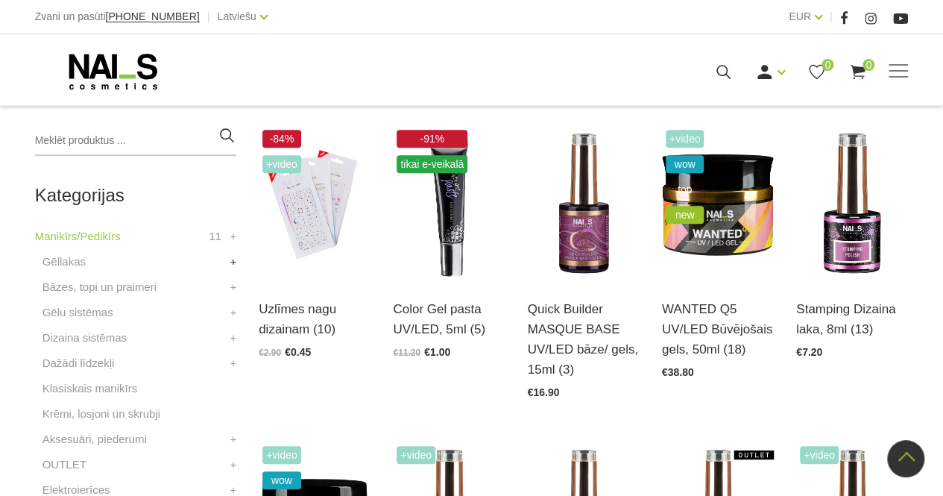
click at [230, 263] on link "+" at bounding box center [233, 262] width 7 height 18
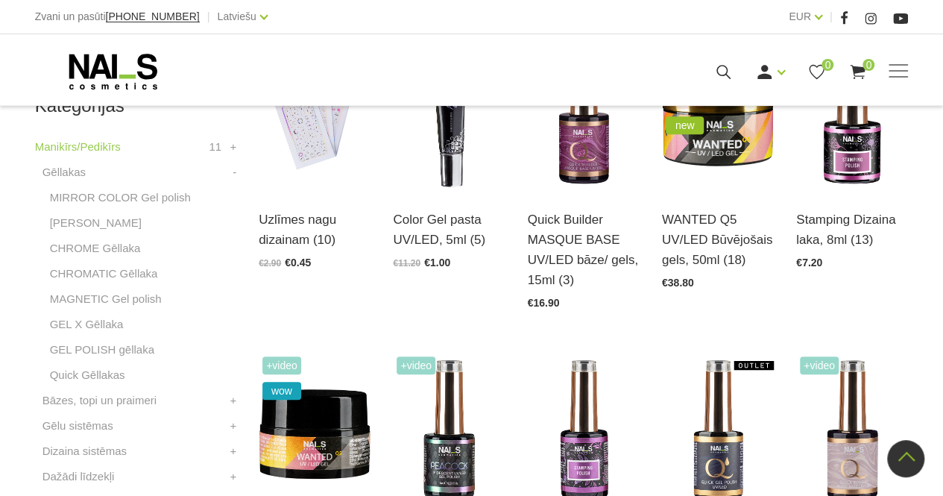
scroll to position [456, 0]
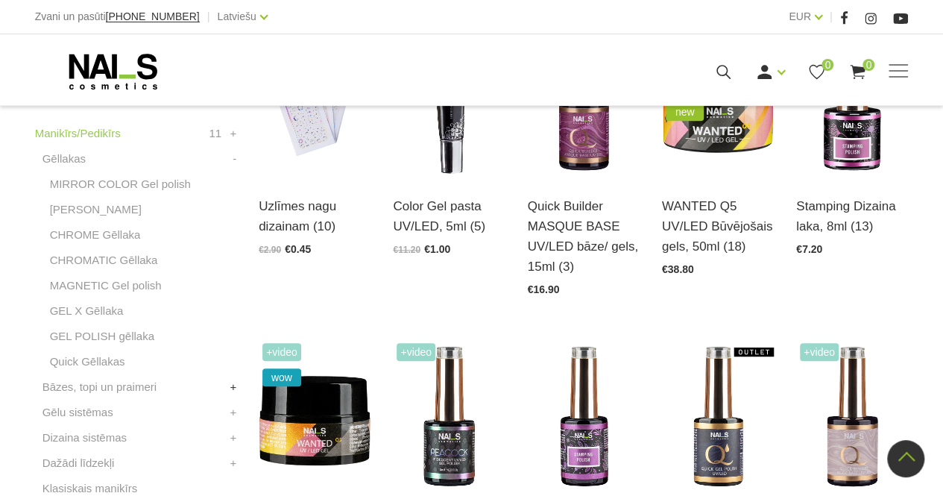
click at [231, 388] on link "+" at bounding box center [233, 387] width 7 height 18
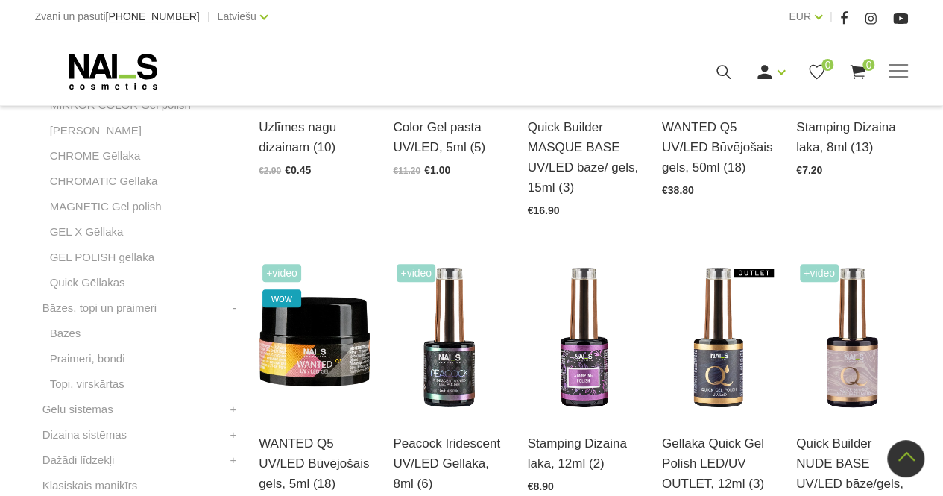
scroll to position [537, 0]
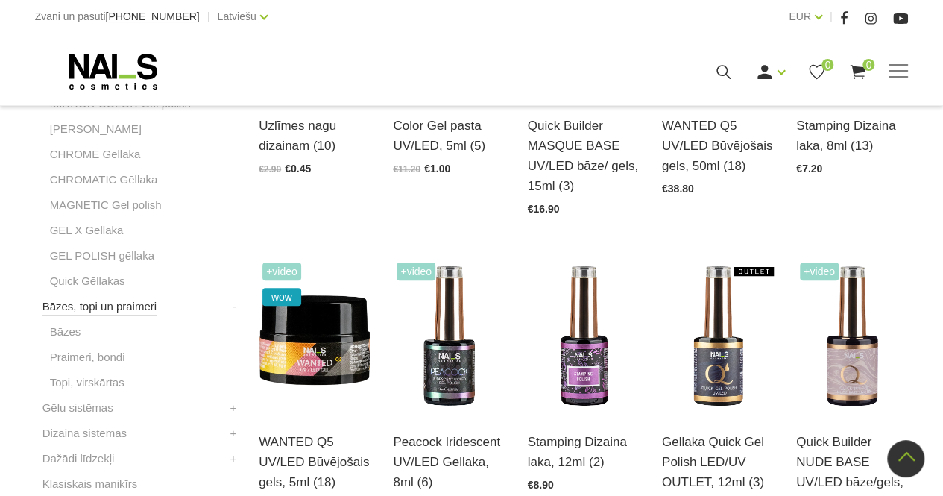
click at [130, 305] on link "Bāzes, topi un praimeri" at bounding box center [99, 306] width 114 height 18
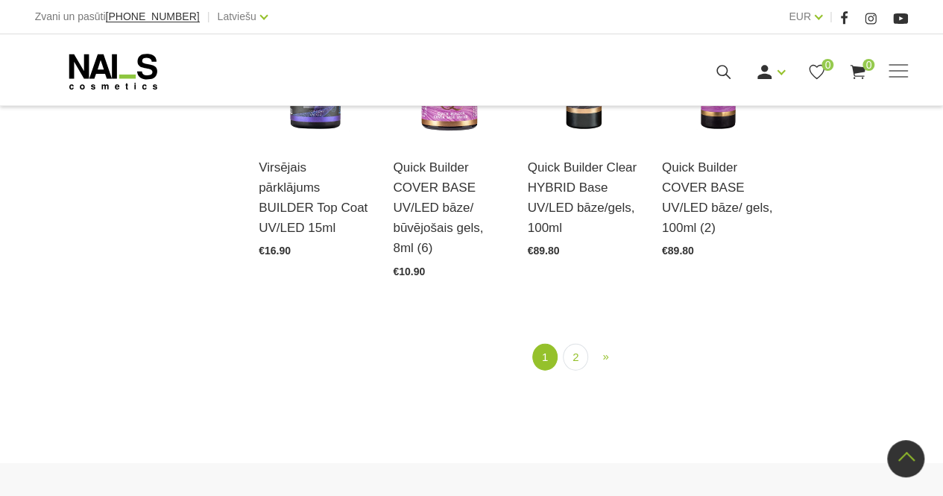
scroll to position [1683, 0]
click at [576, 361] on link "2" at bounding box center [575, 357] width 25 height 28
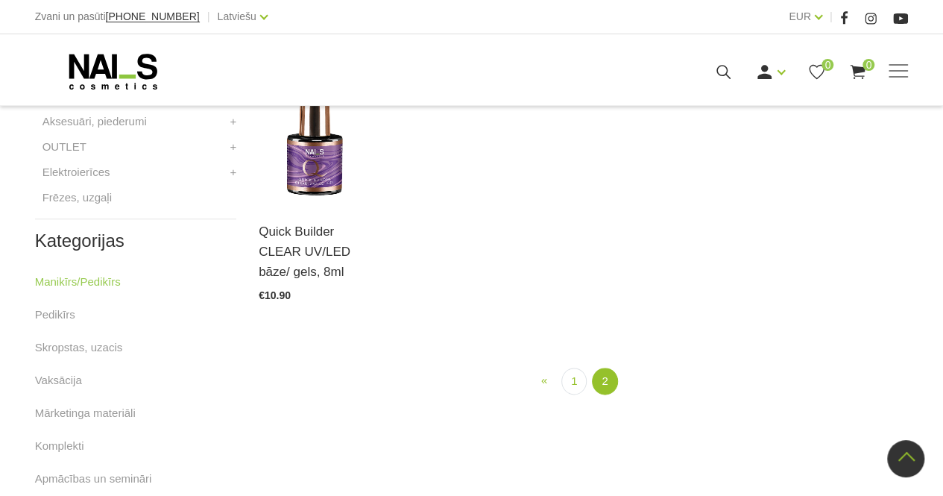
scroll to position [730, 0]
click at [570, 381] on link "1" at bounding box center [573, 381] width 25 height 28
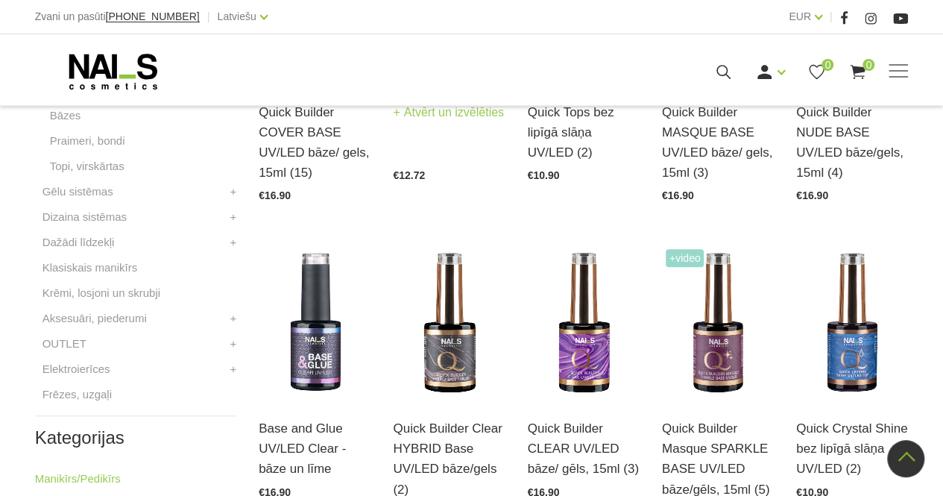
scroll to position [535, 0]
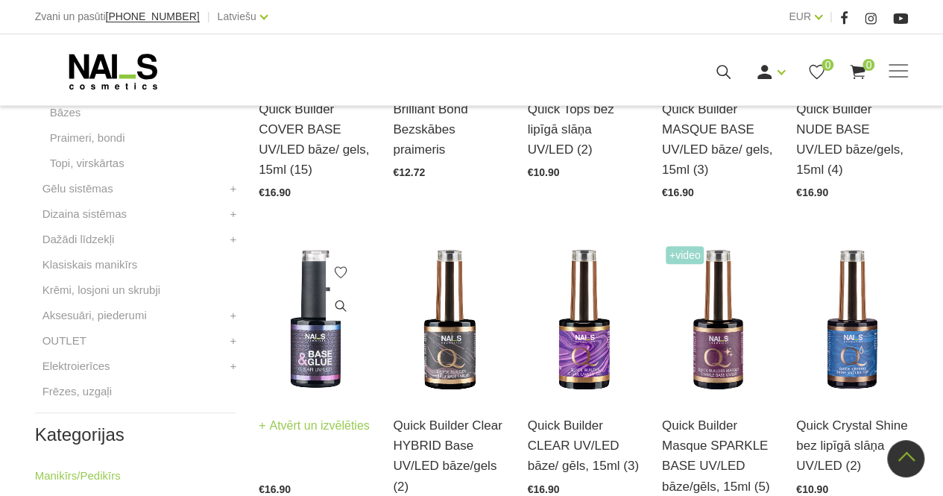
click at [307, 315] on img at bounding box center [315, 319] width 112 height 154
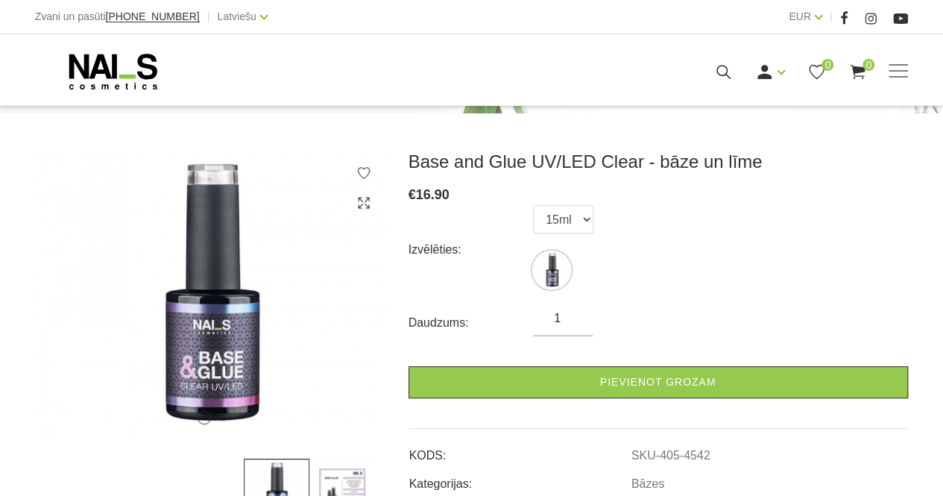
scroll to position [299, 0]
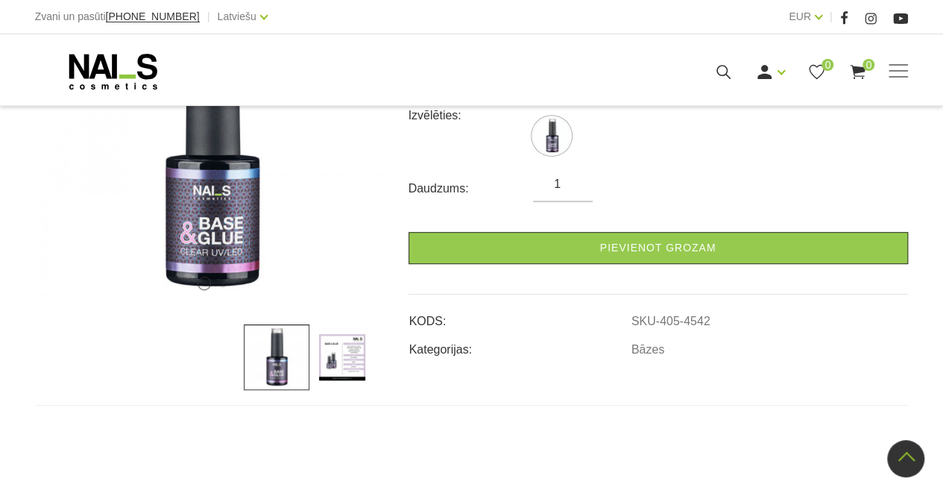
click at [345, 365] on img at bounding box center [342, 357] width 66 height 66
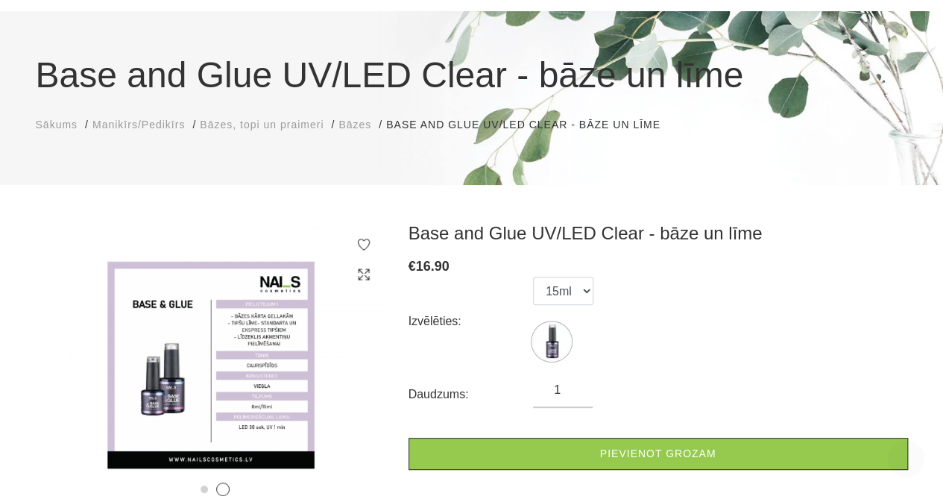
scroll to position [0, 0]
